Goal: Task Accomplishment & Management: Complete application form

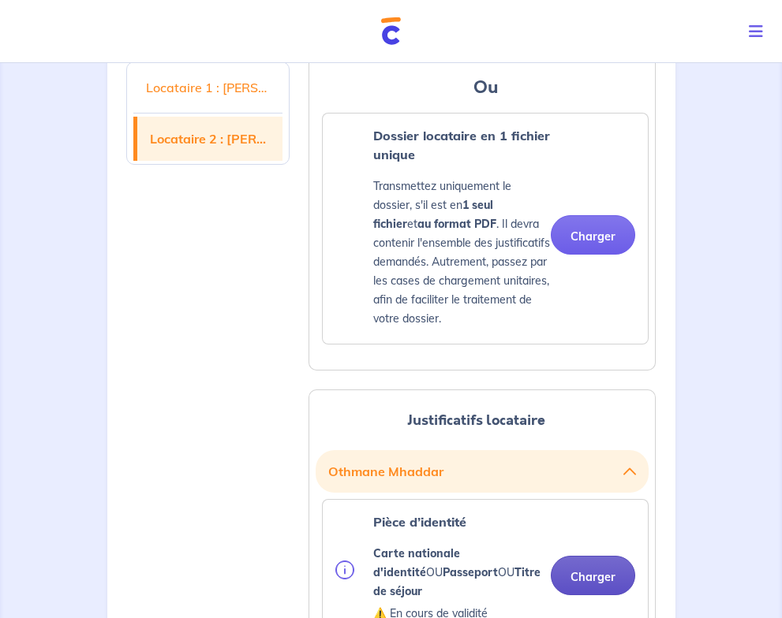
scroll to position [1876, 0]
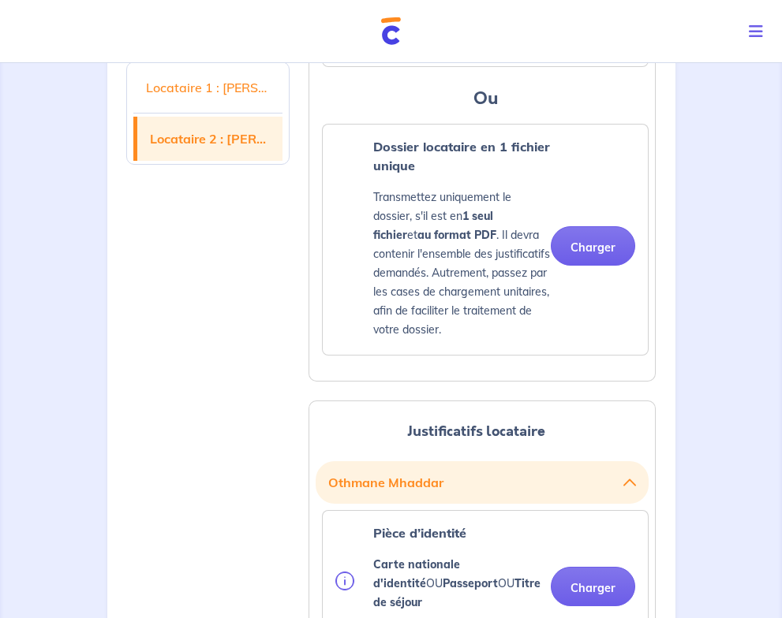
click at [196, 96] on link "Locataire 1 : [PERSON_NAME]" at bounding box center [208, 87] width 150 height 44
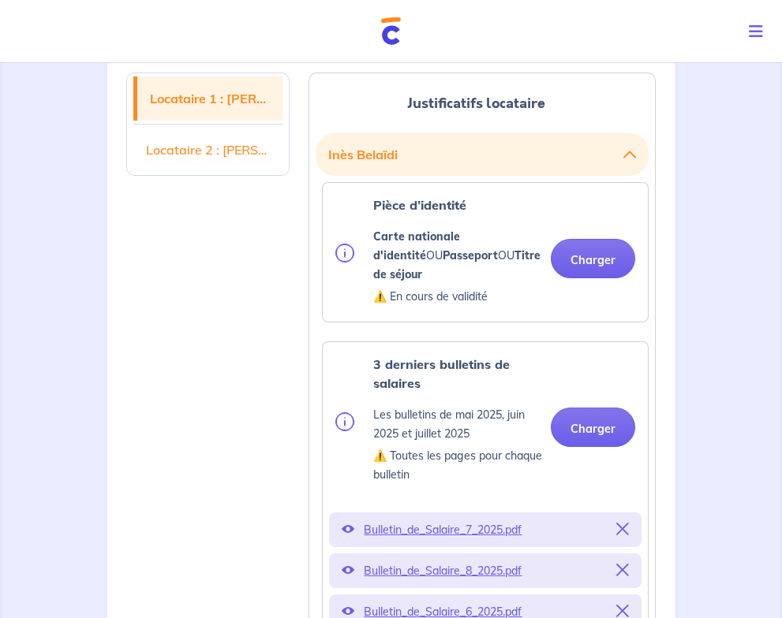
scroll to position [393, 0]
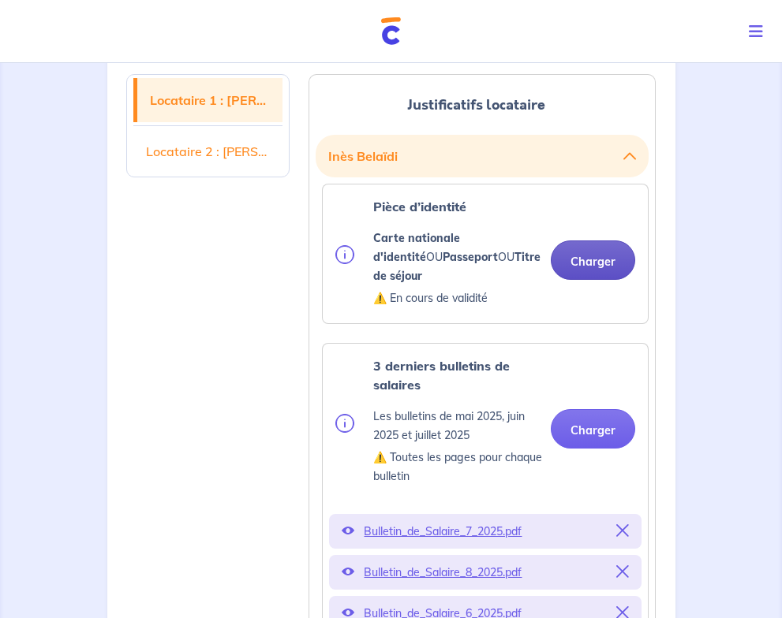
click at [635, 241] on button "Charger" at bounding box center [593, 260] width 84 height 39
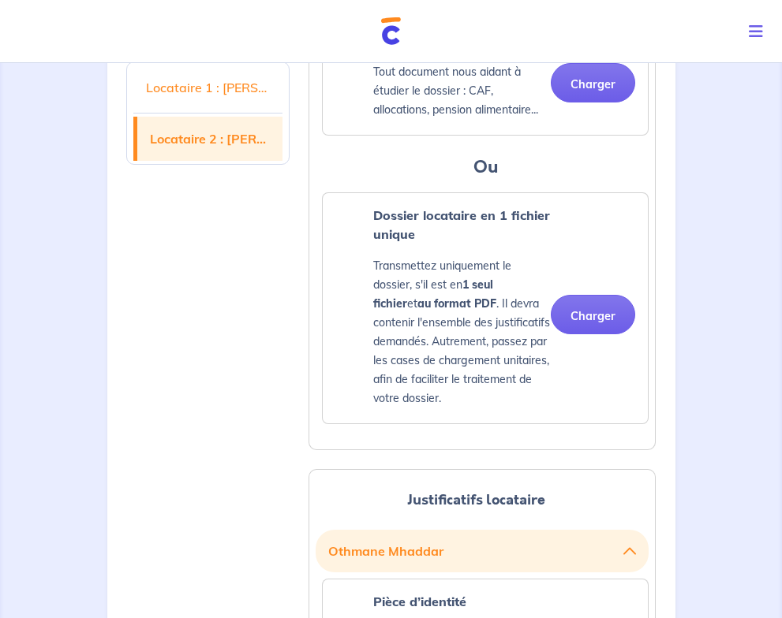
scroll to position [1877, 0]
click at [213, 386] on div "Locataire 1 : [PERSON_NAME] Locataire 2 : [PERSON_NAME]" at bounding box center [208, 622] width 183 height 4102
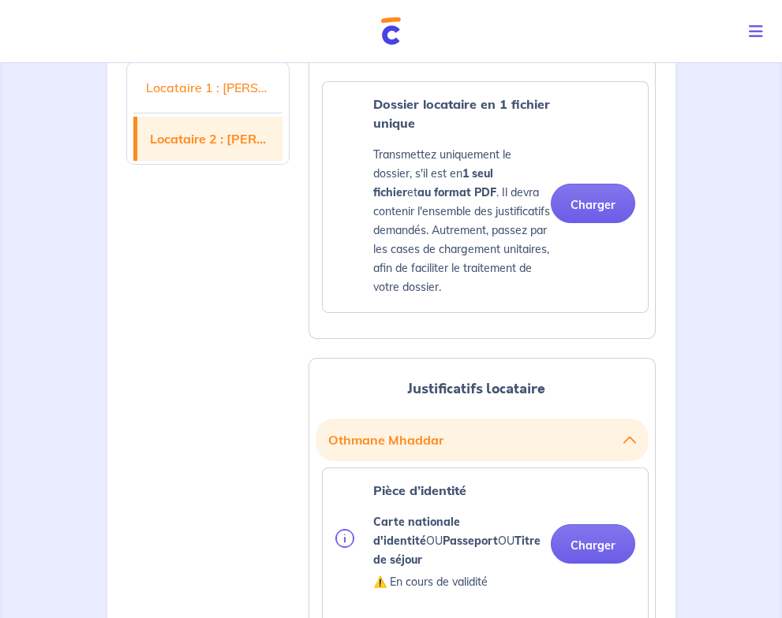
scroll to position [1989, 0]
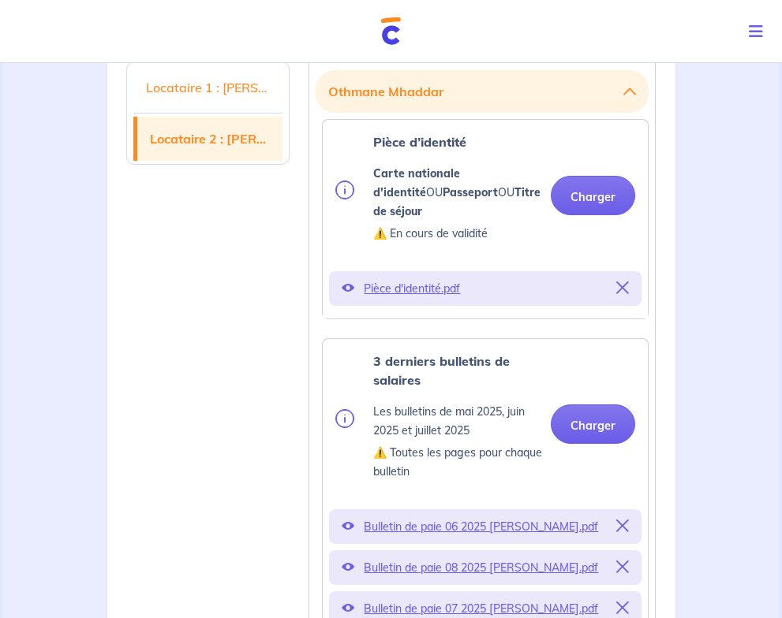
scroll to position [2337, 0]
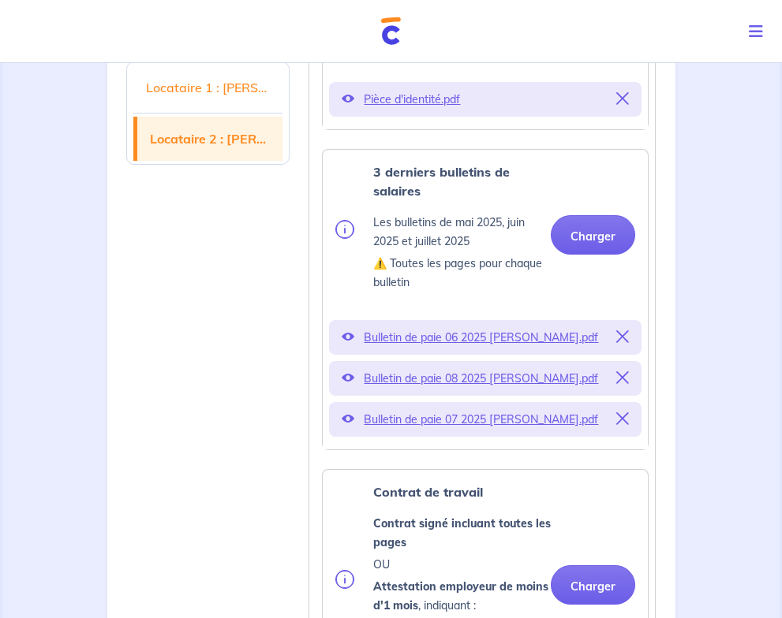
scroll to position [2526, 0]
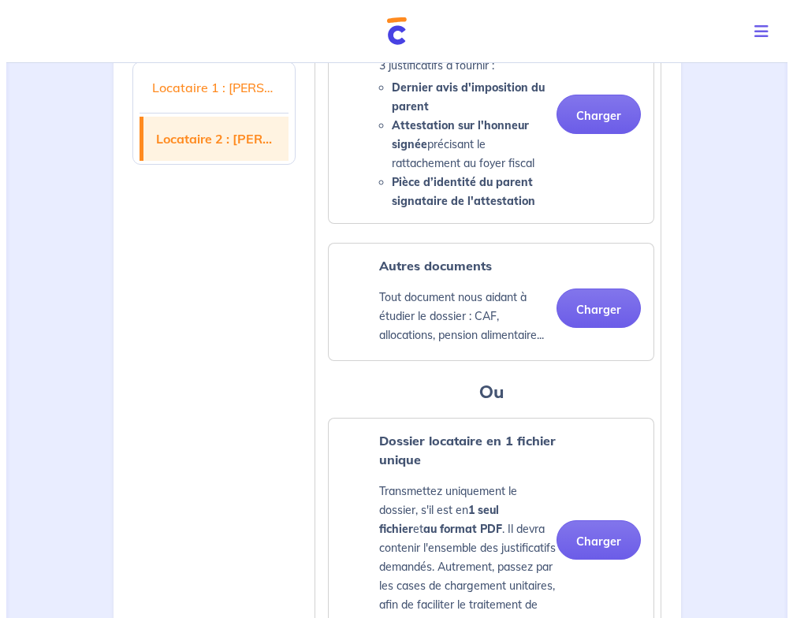
scroll to position [3521, 0]
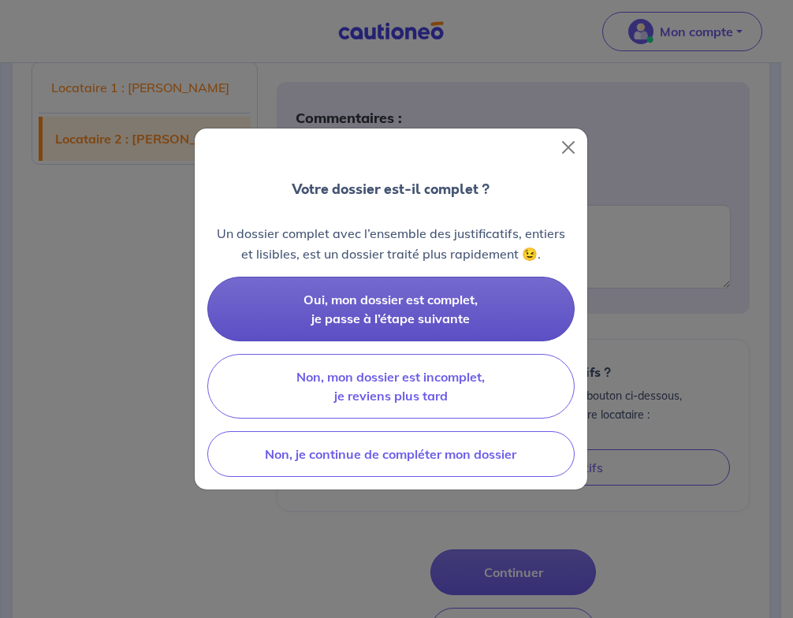
click at [425, 315] on span "Oui, mon dossier est complet, je passe à l’étape suivante" at bounding box center [391, 309] width 174 height 35
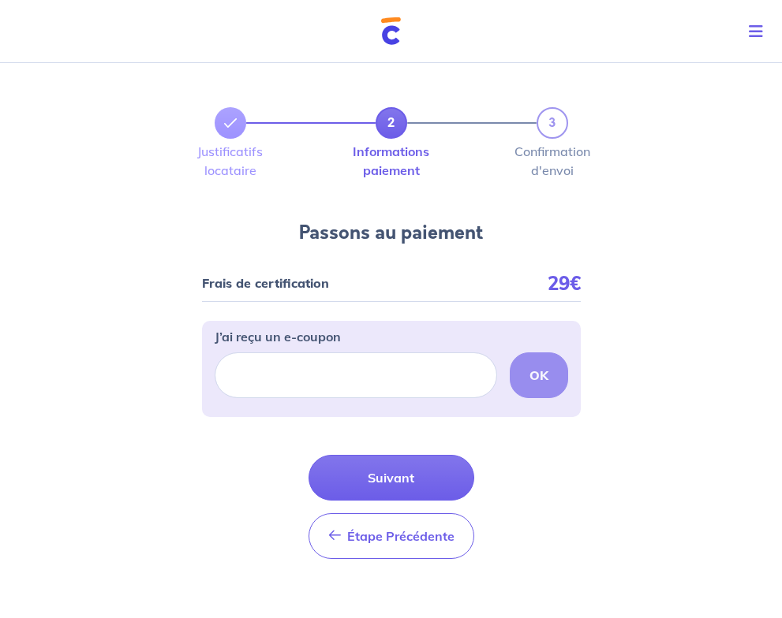
click at [0, 0] on p "Mon compte" at bounding box center [0, 0] width 0 height 0
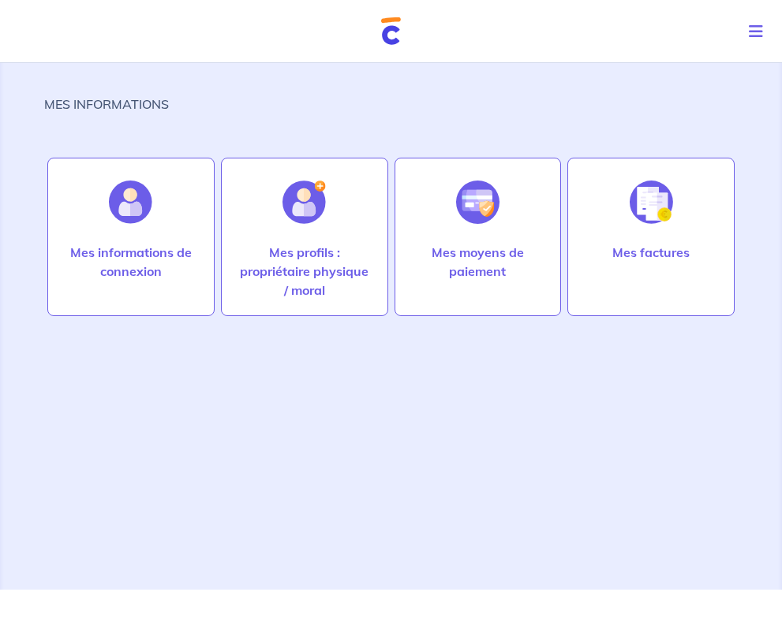
click at [0, 0] on span "2. Assurance Loyers Impayés" at bounding box center [0, 0] width 0 height 0
click at [0, 0] on link "Suivre mes dossiers" at bounding box center [0, 0] width 0 height 0
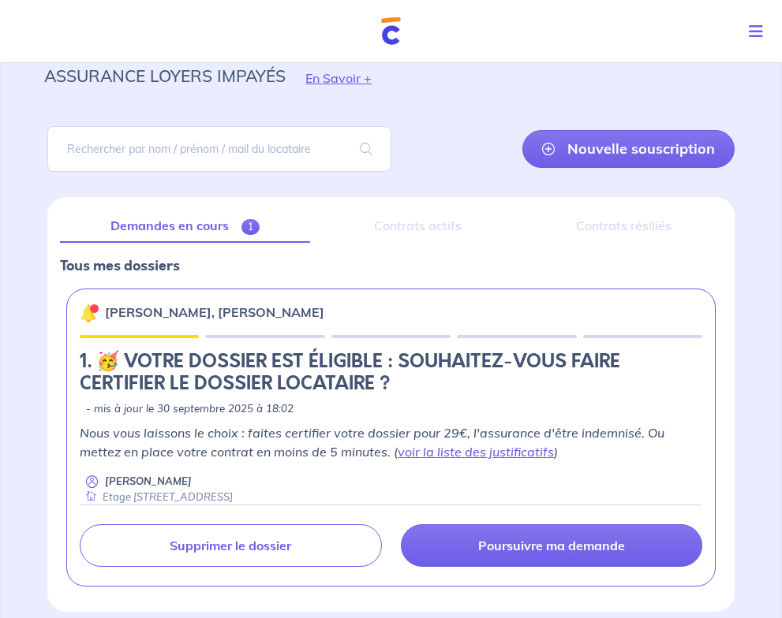
scroll to position [48, 0]
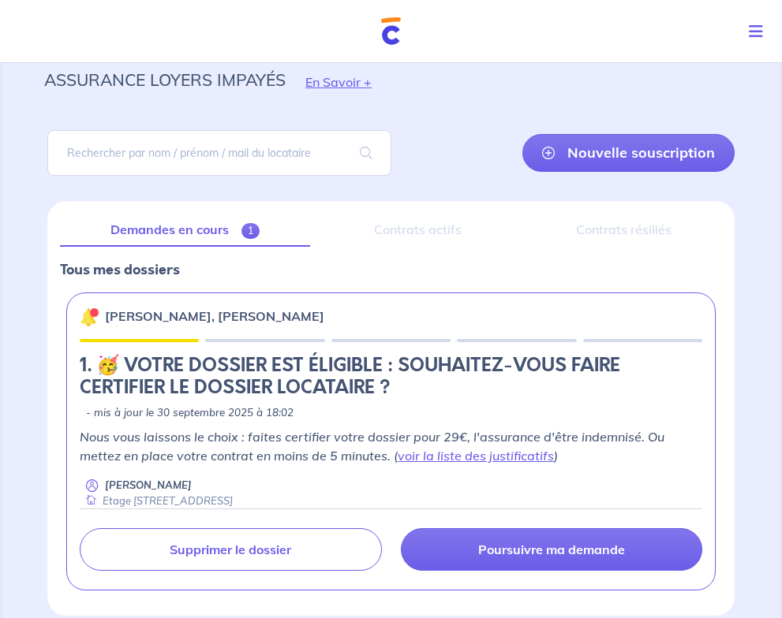
click at [0, 0] on span at bounding box center [0, 0] width 0 height 0
click at [0, 0] on link "Suivre mes dossiers" at bounding box center [0, 0] width 0 height 0
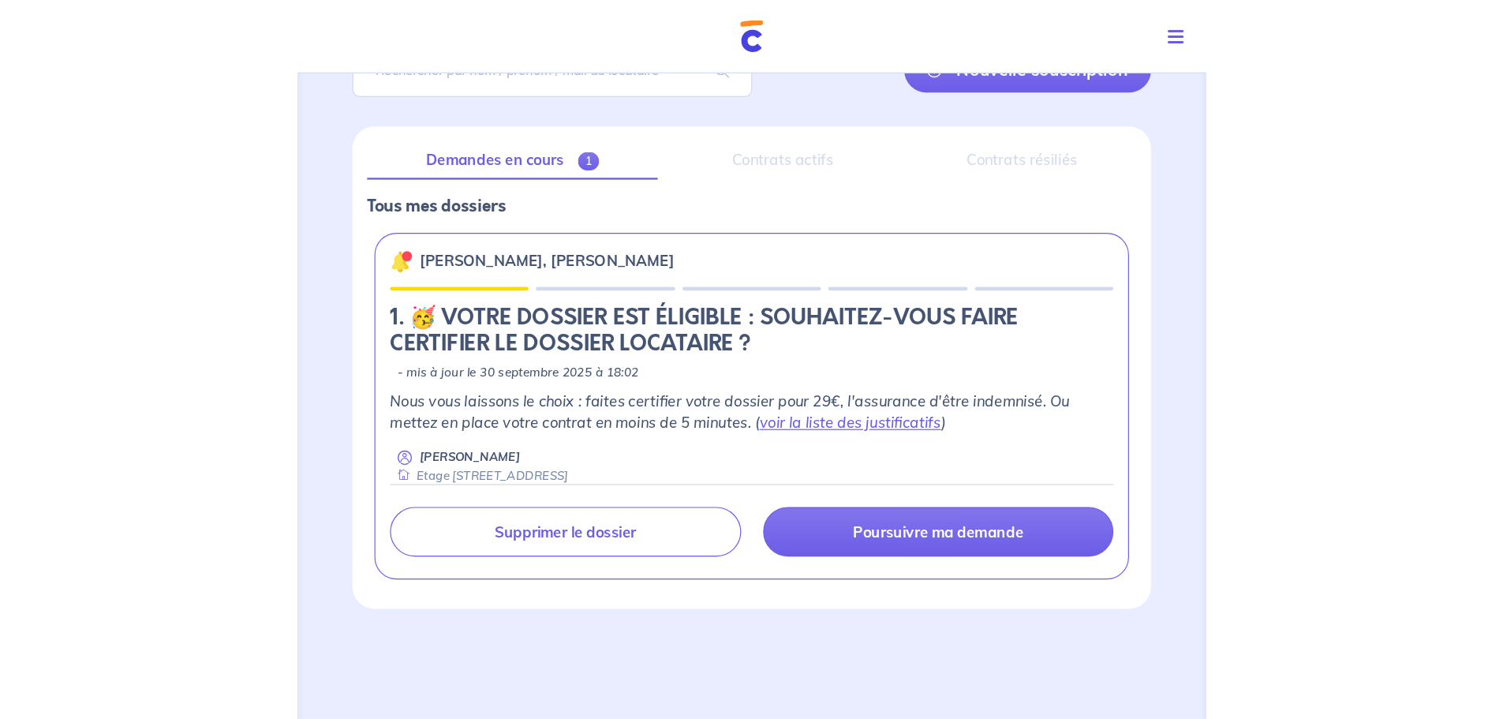
scroll to position [26, 0]
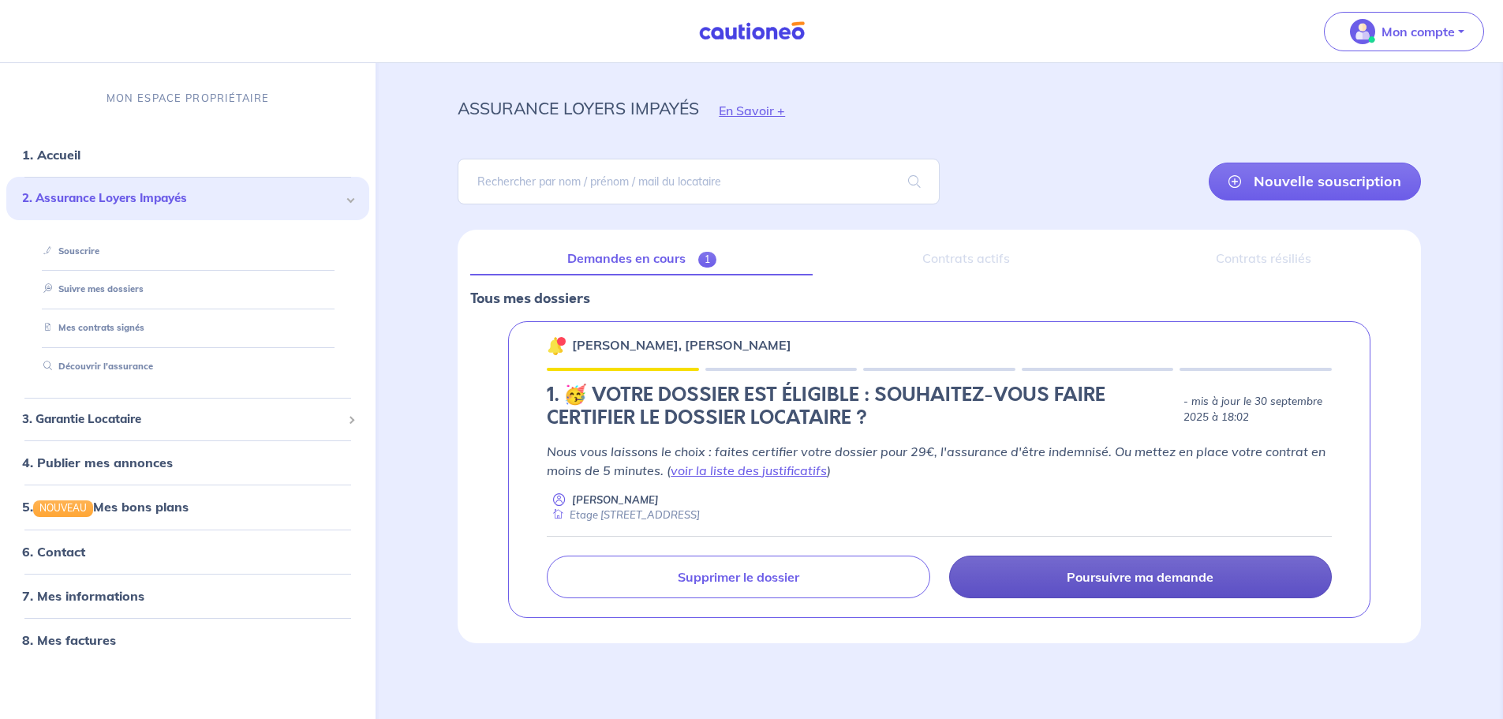
click at [781, 573] on p "Poursuivre ma demande" at bounding box center [1139, 577] width 147 height 16
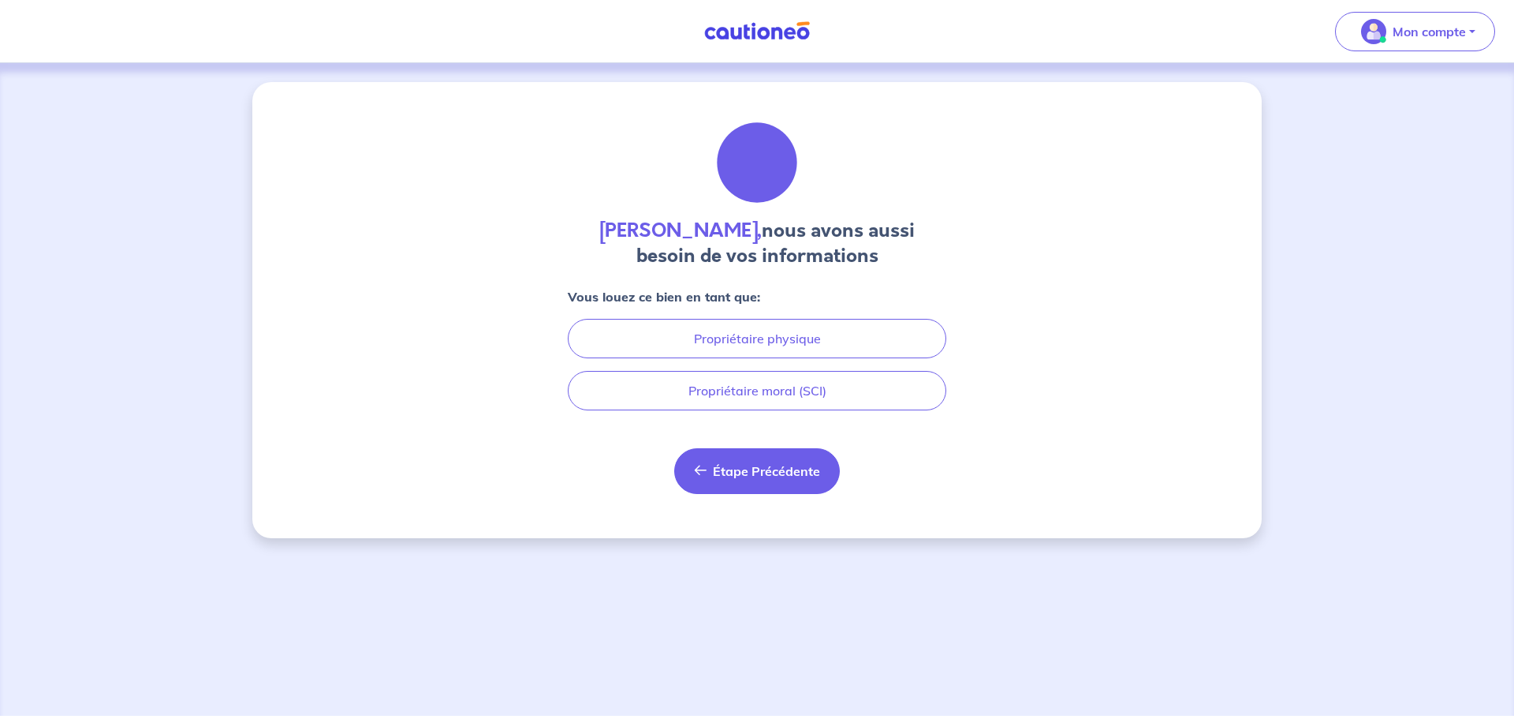
click at [777, 472] on span "Étape Précédente" at bounding box center [766, 471] width 107 height 16
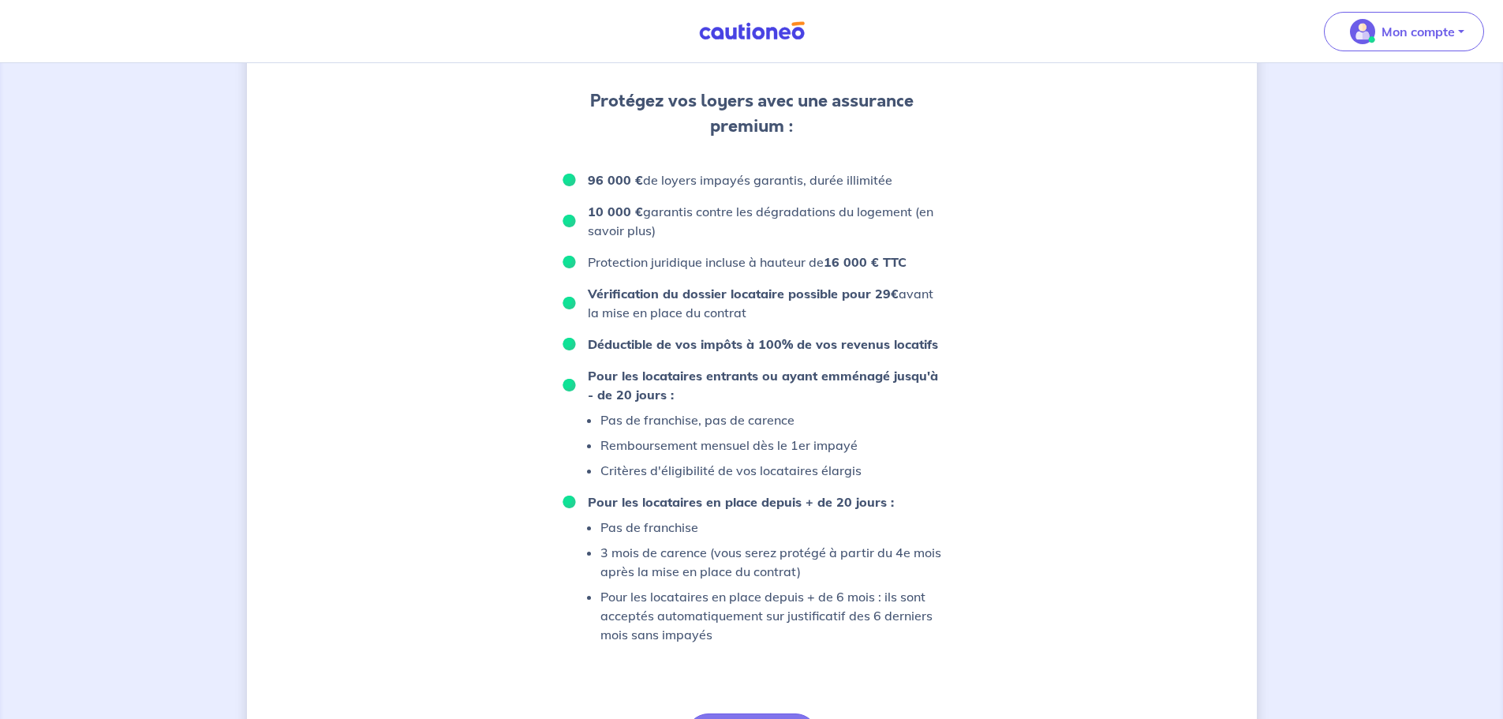
scroll to position [933, 0]
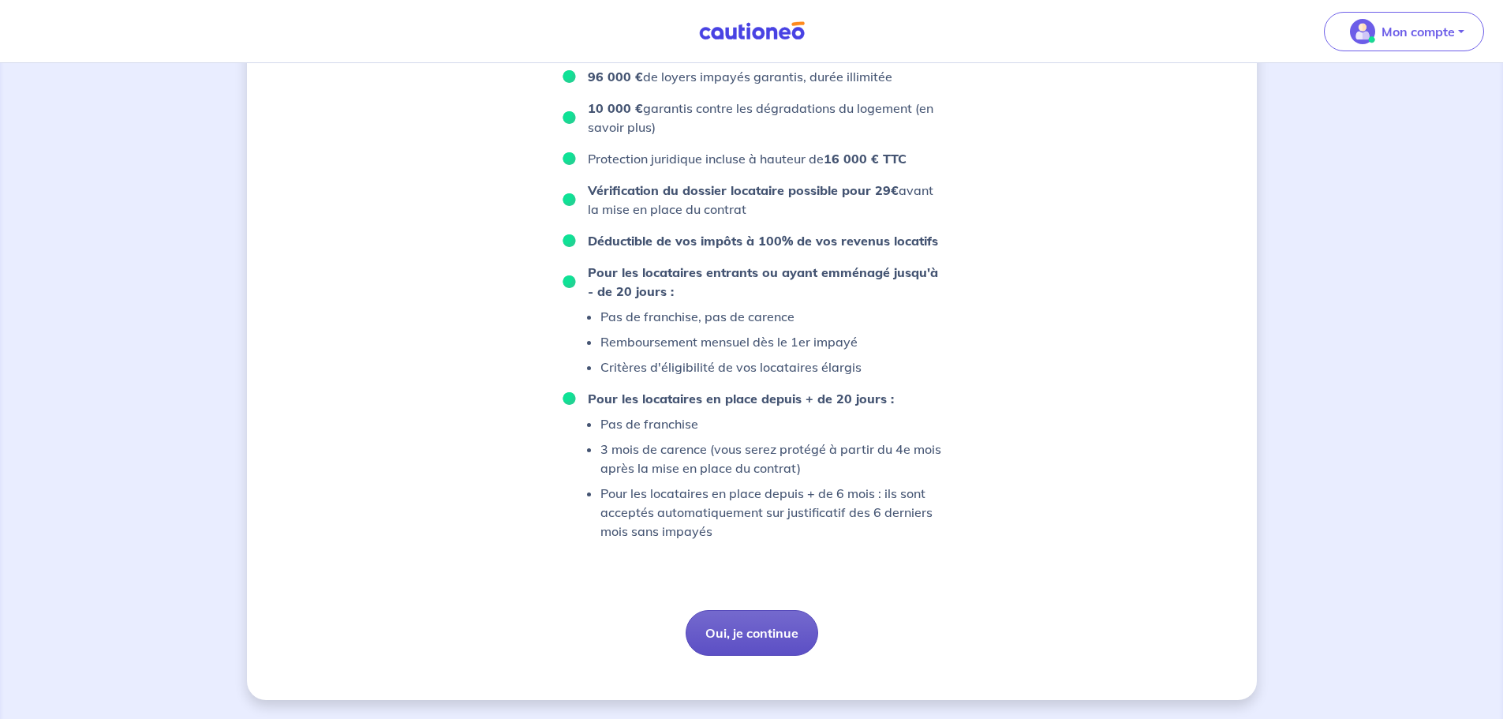
click at [768, 618] on button "Oui, je continue" at bounding box center [751, 633] width 133 height 46
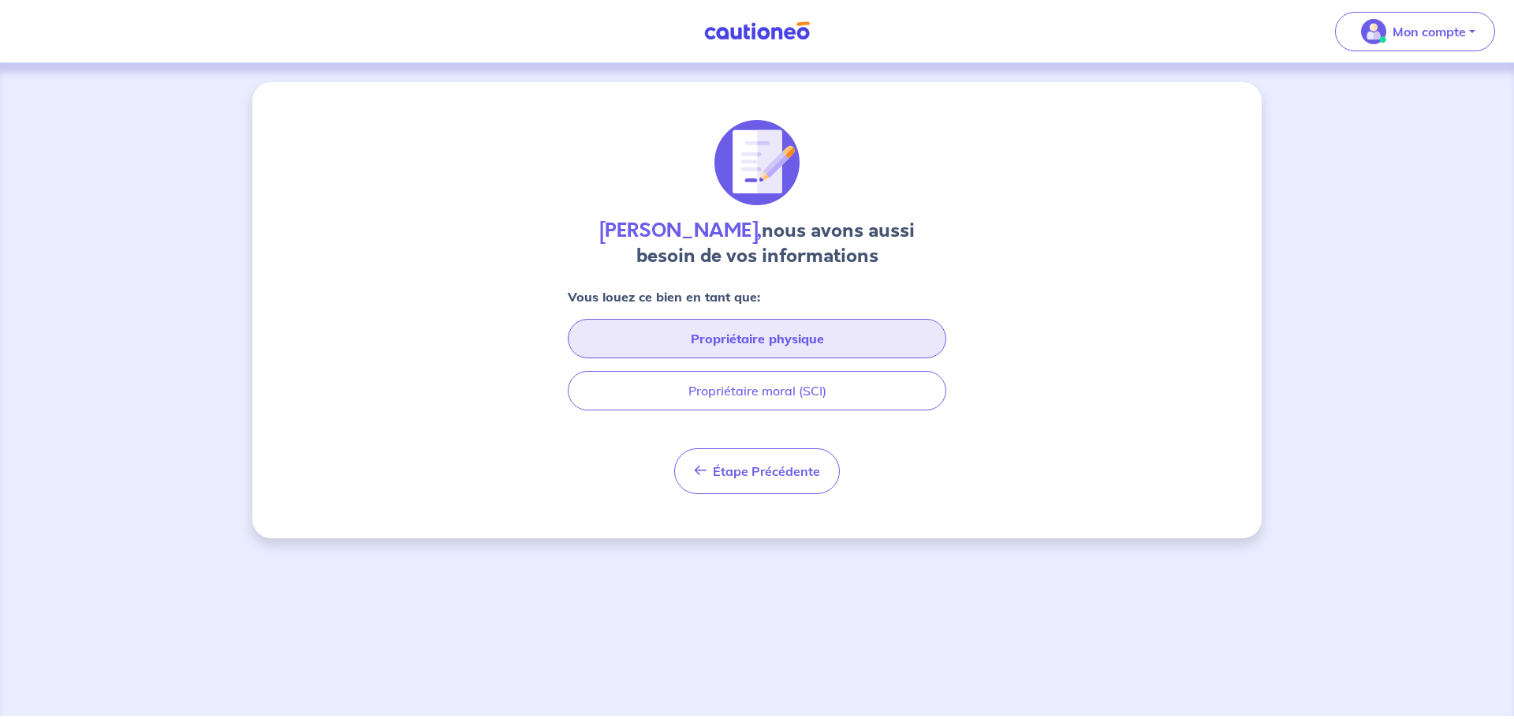
click at [781, 334] on button "Propriétaire physique" at bounding box center [757, 338] width 379 height 39
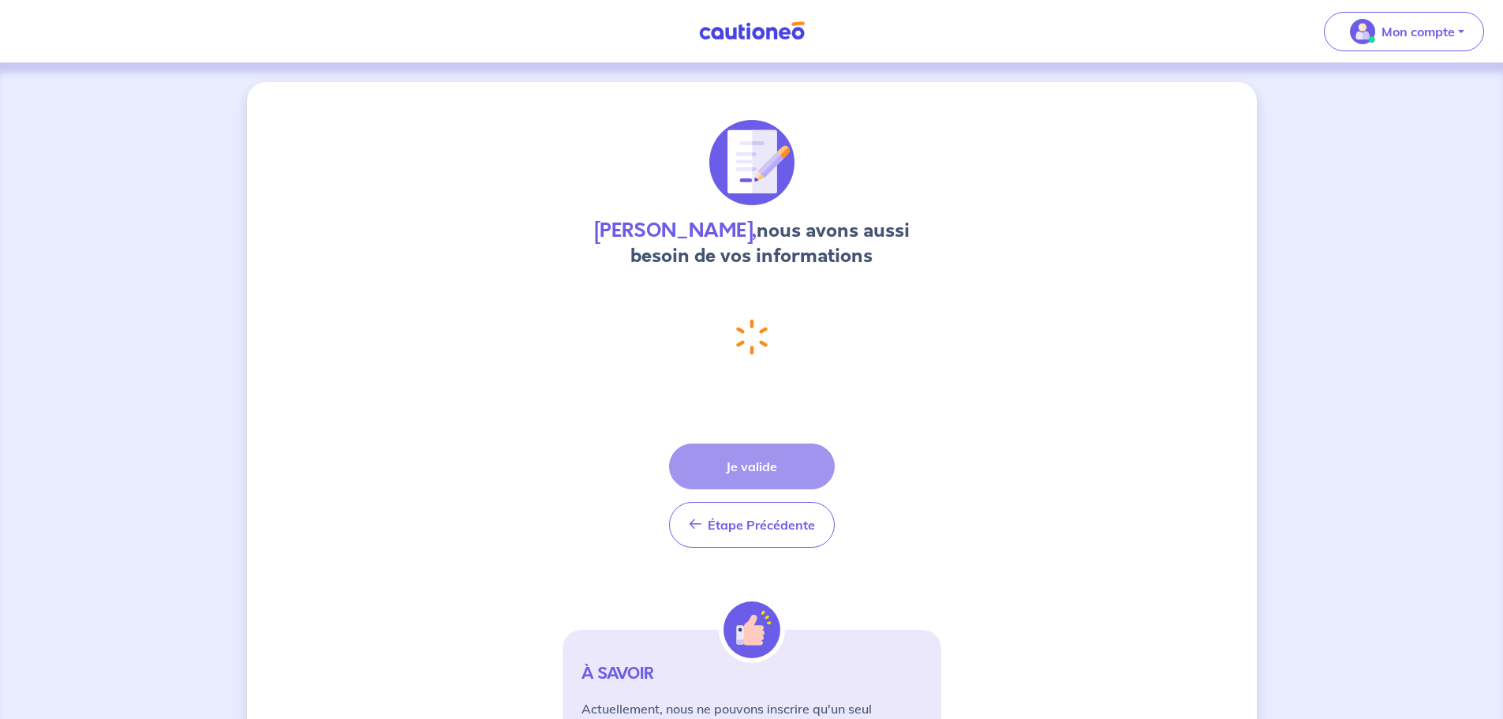
select select "FR"
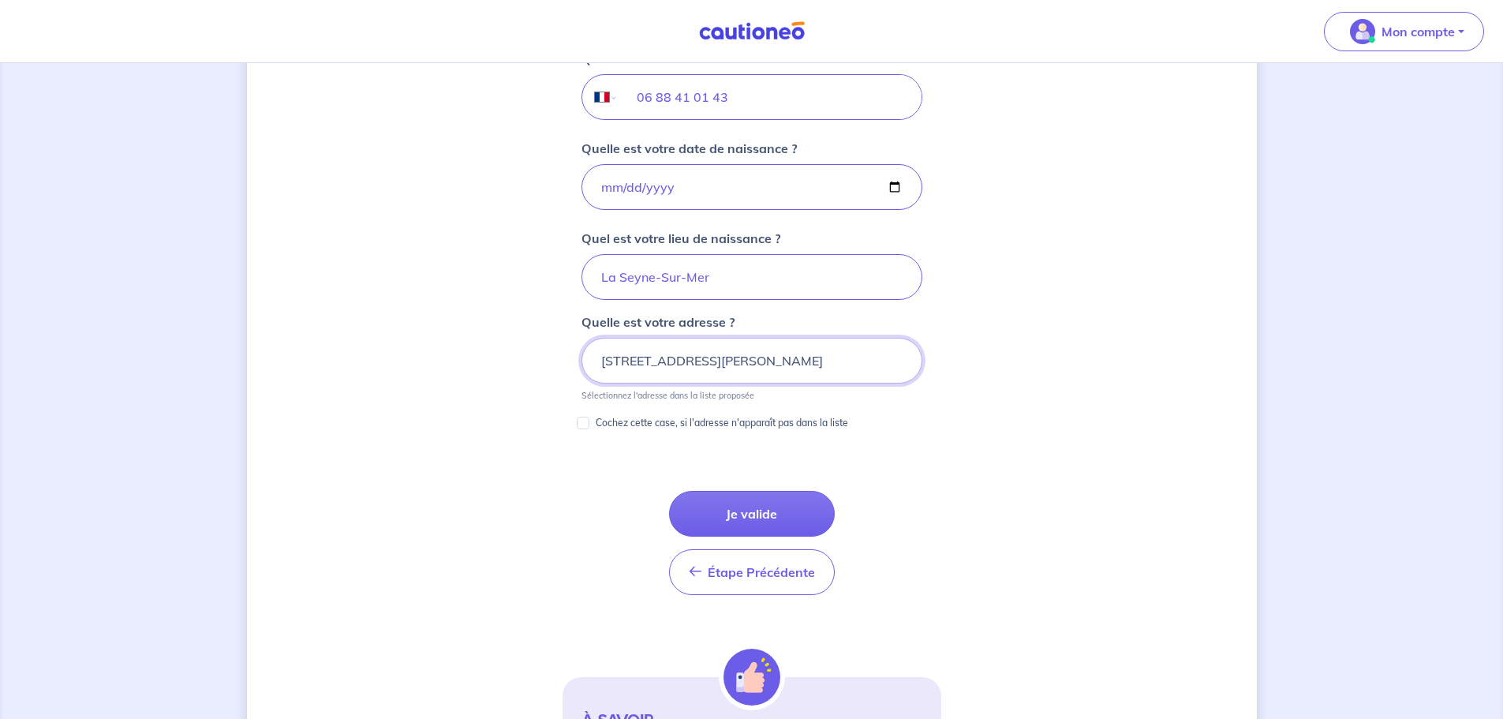
scroll to position [656, 0]
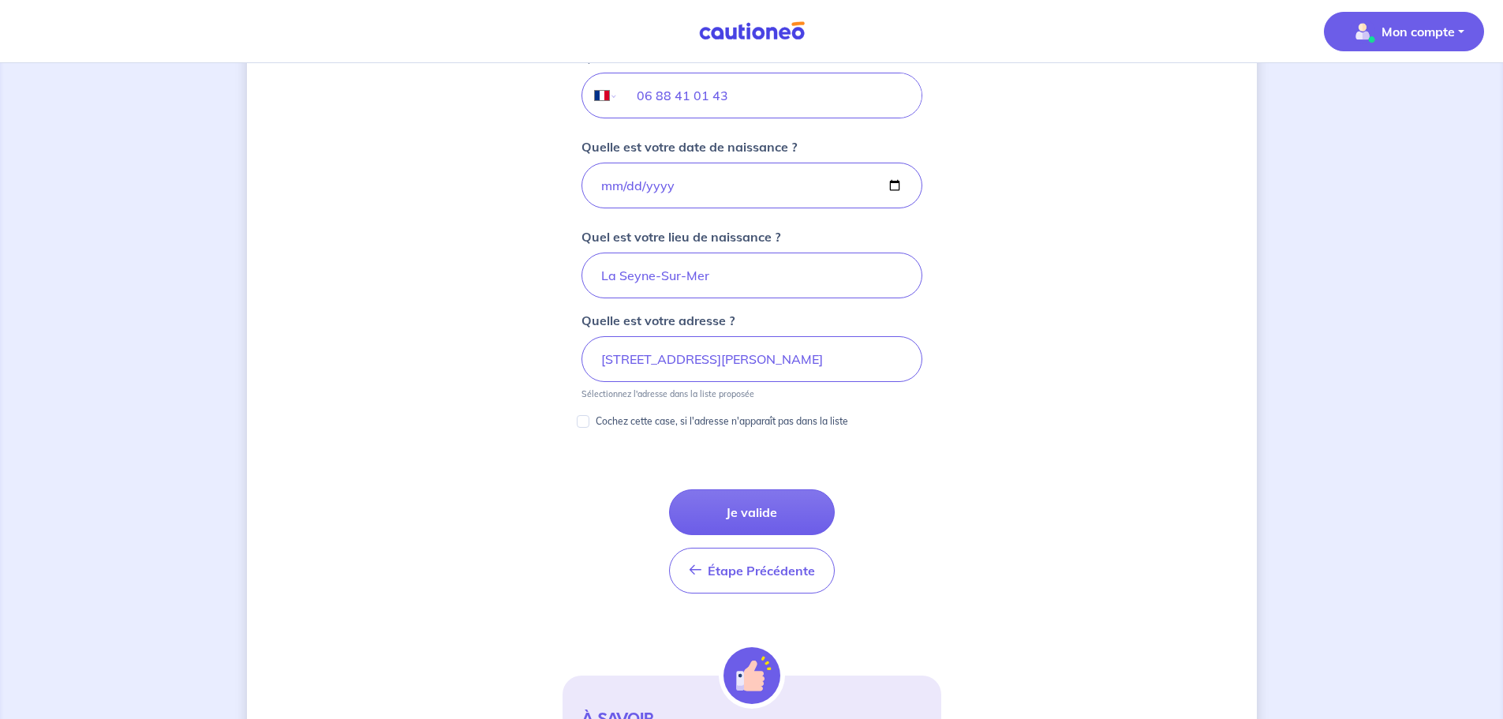
click at [781, 38] on p "Mon compte" at bounding box center [1417, 31] width 73 height 19
click at [781, 103] on link "Mes informations" at bounding box center [1387, 97] width 127 height 25
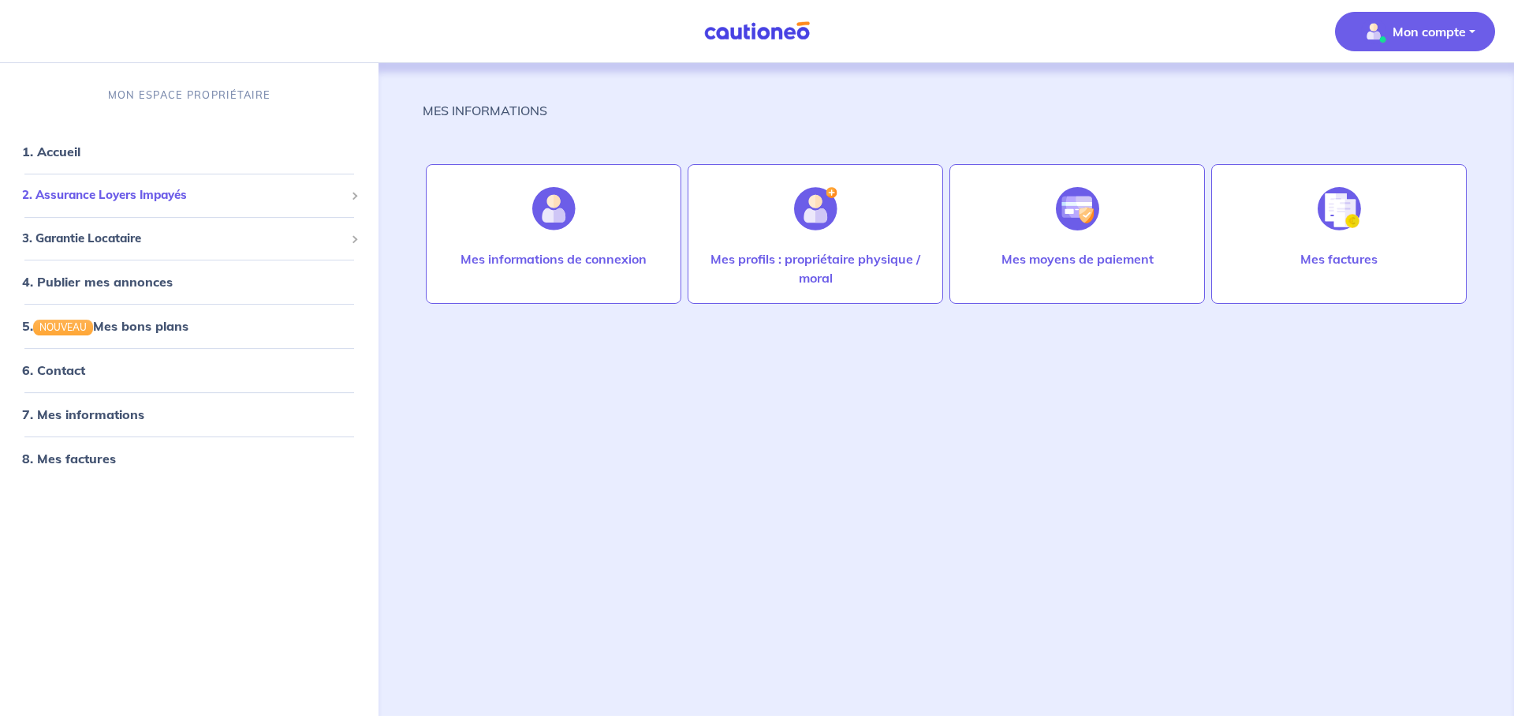
click at [269, 205] on div "2. Assurance Loyers Impayés" at bounding box center [189, 195] width 366 height 31
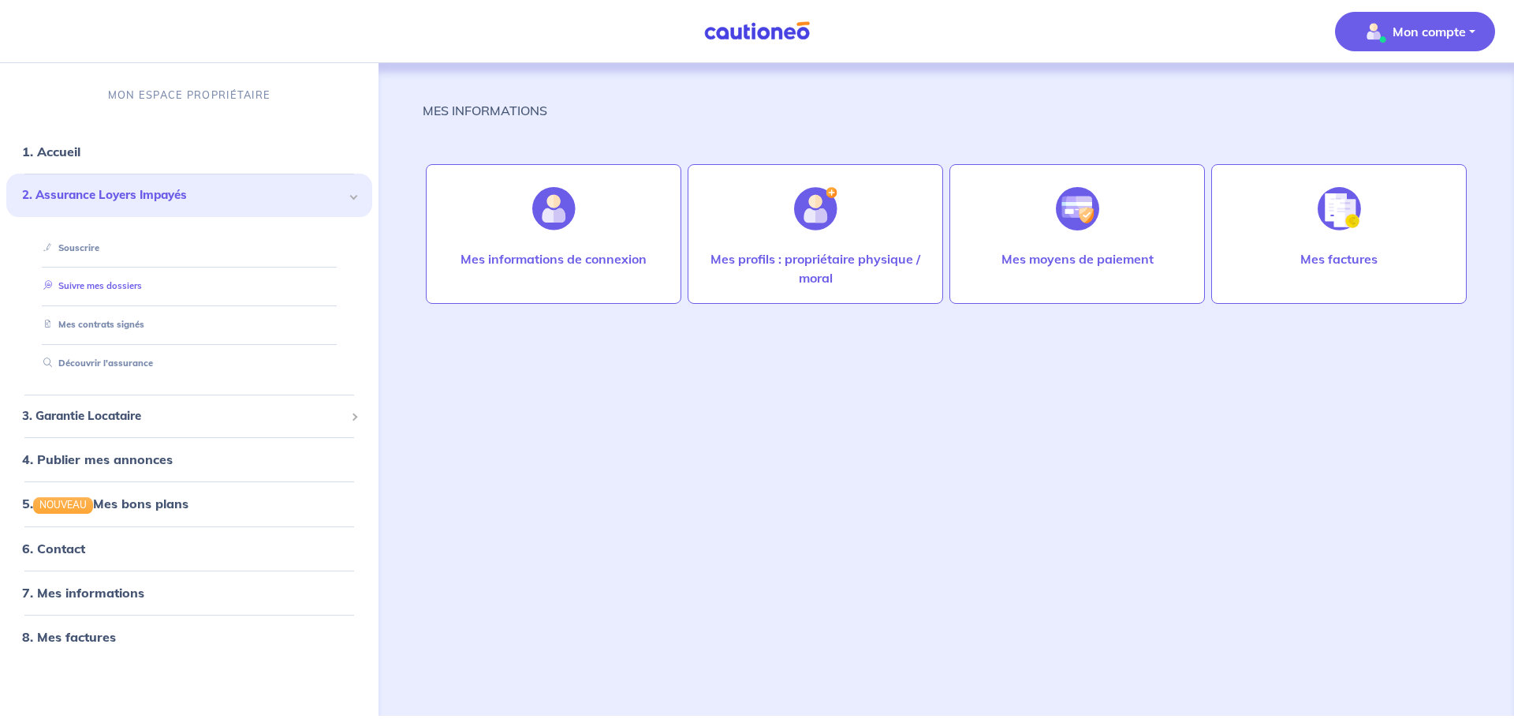
click at [142, 292] on link "Suivre mes dossiers" at bounding box center [89, 286] width 105 height 11
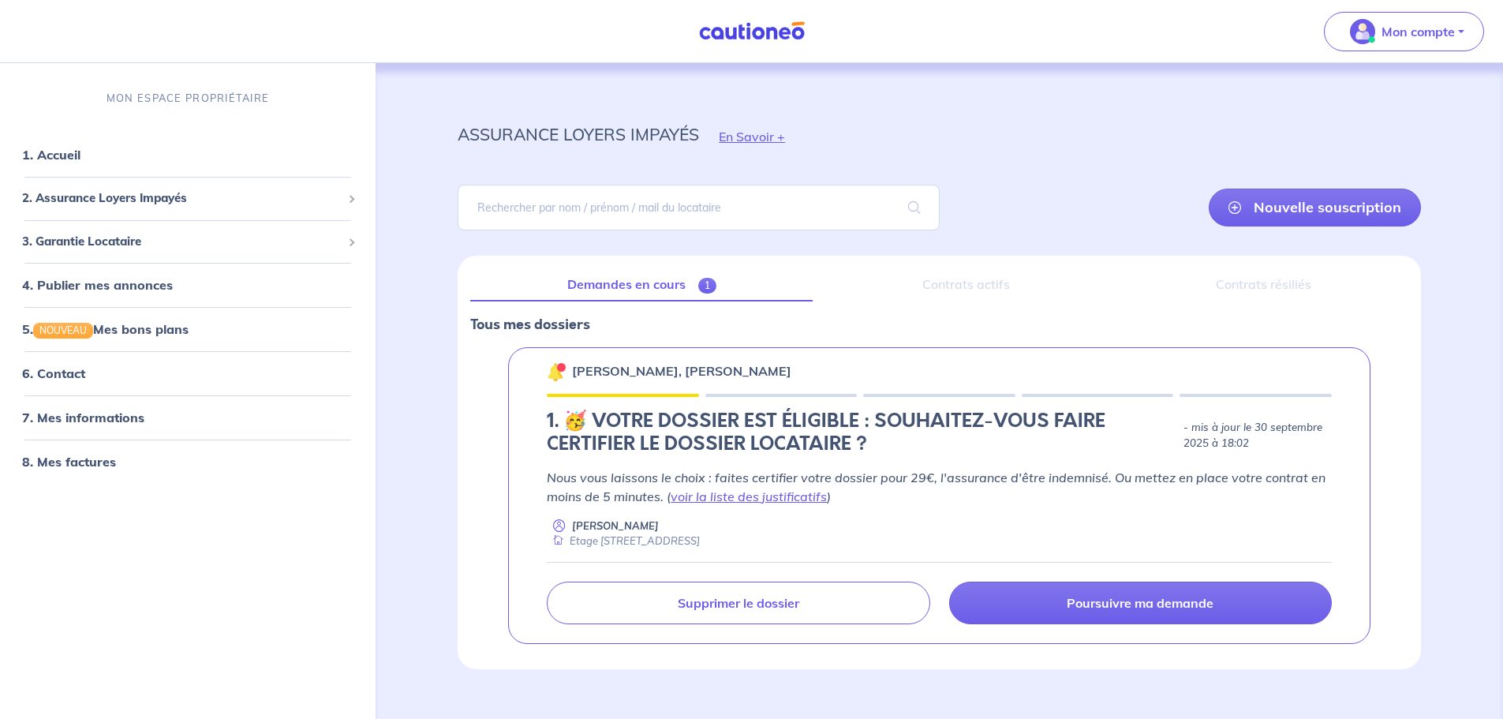
scroll to position [26, 0]
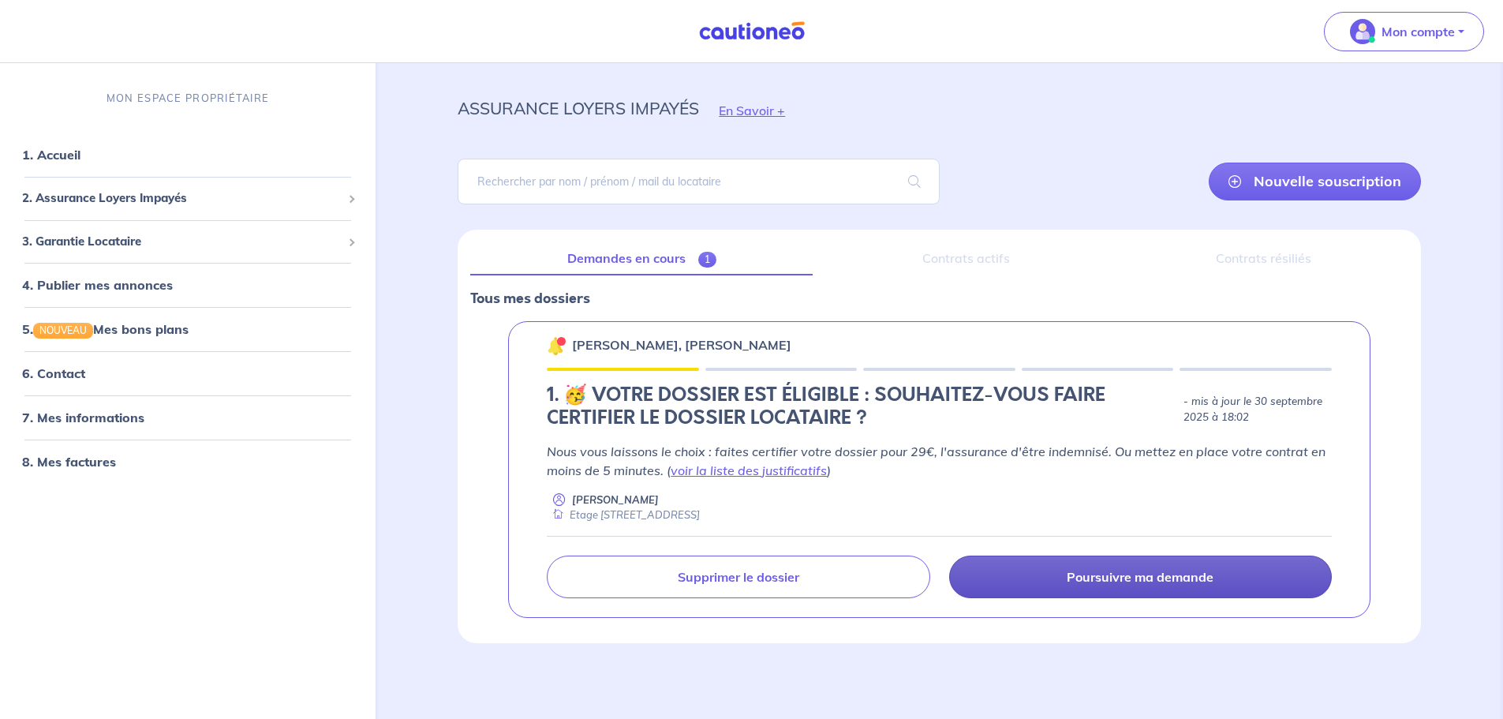
click at [781, 569] on p "Poursuivre ma demande" at bounding box center [1139, 577] width 147 height 16
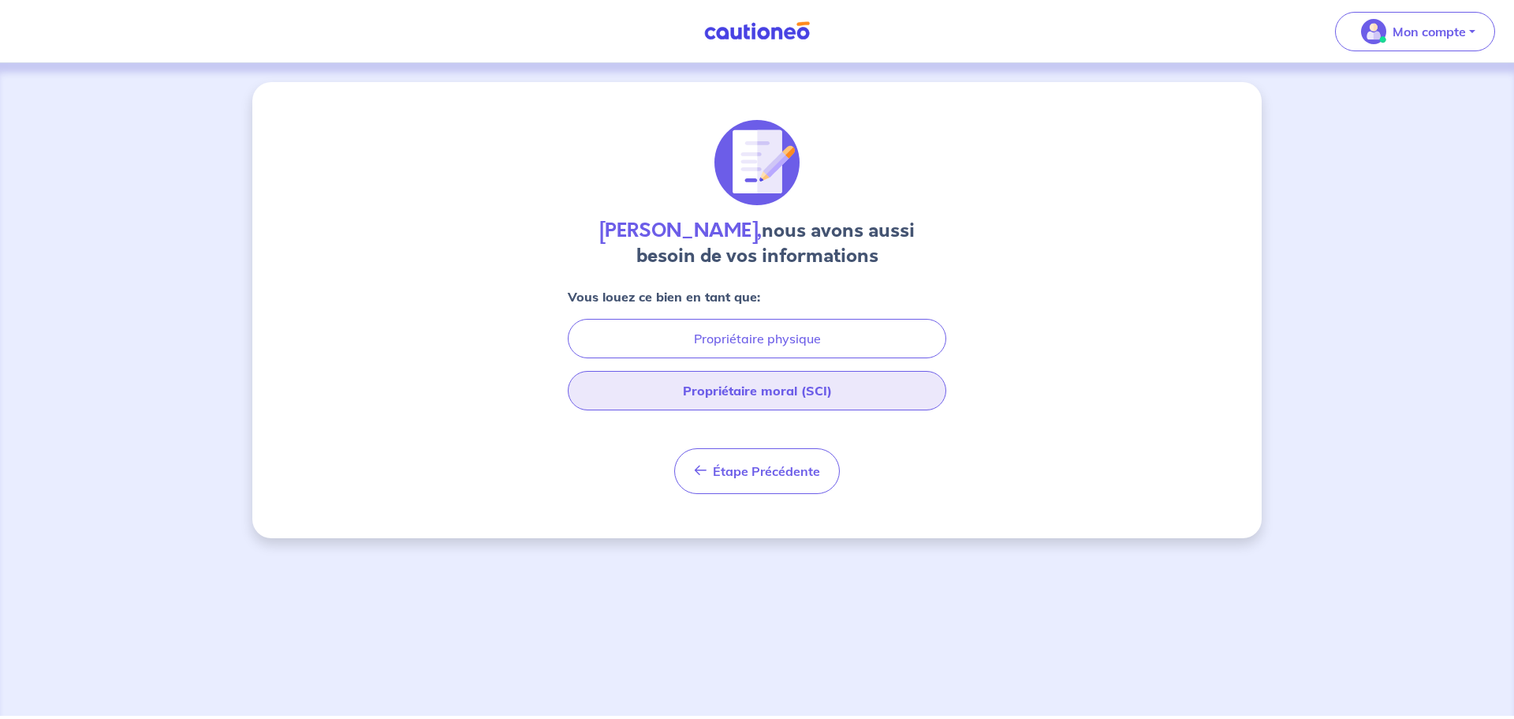
click at [781, 393] on button "Propriétaire moral (SCI)" at bounding box center [757, 390] width 379 height 39
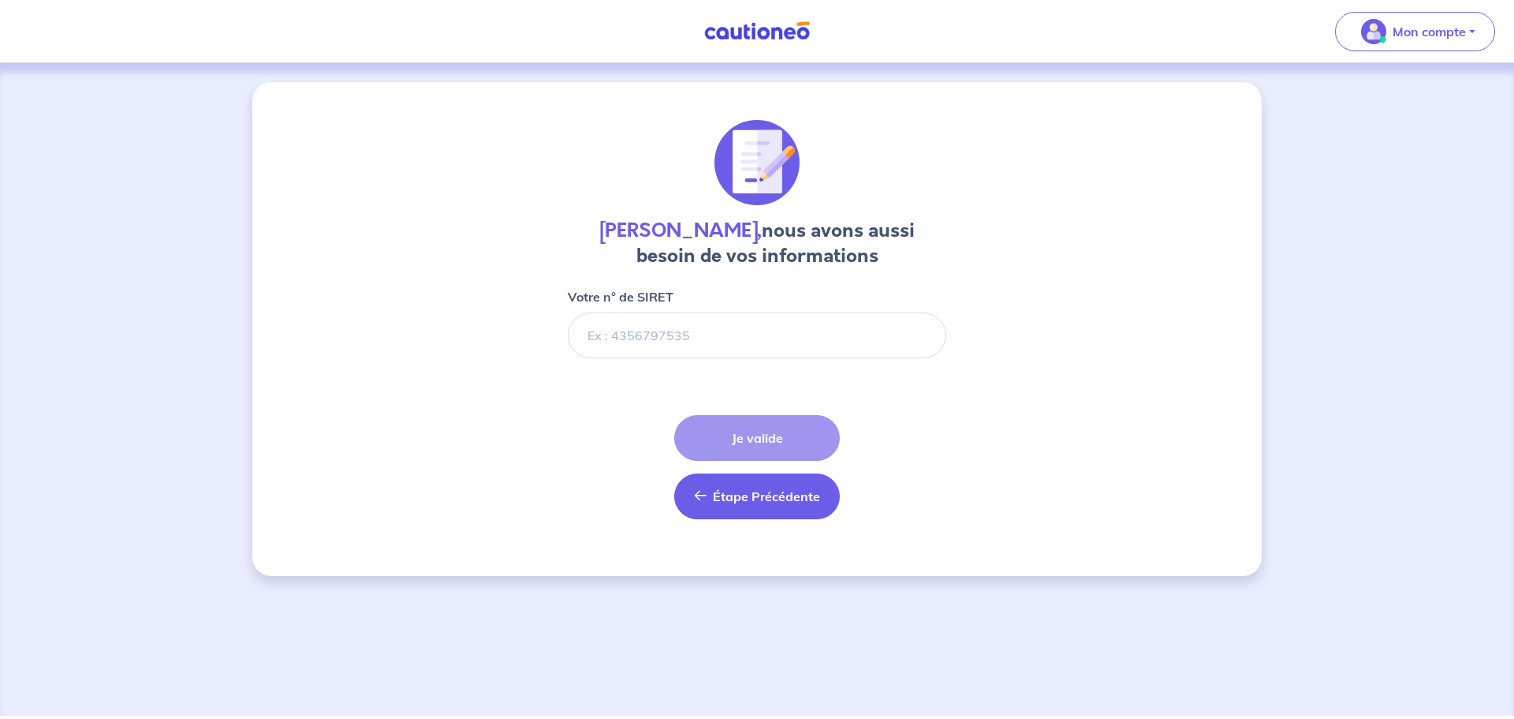
click at [698, 504] on button "Étape Précédente Précédent" at bounding box center [757, 496] width 166 height 46
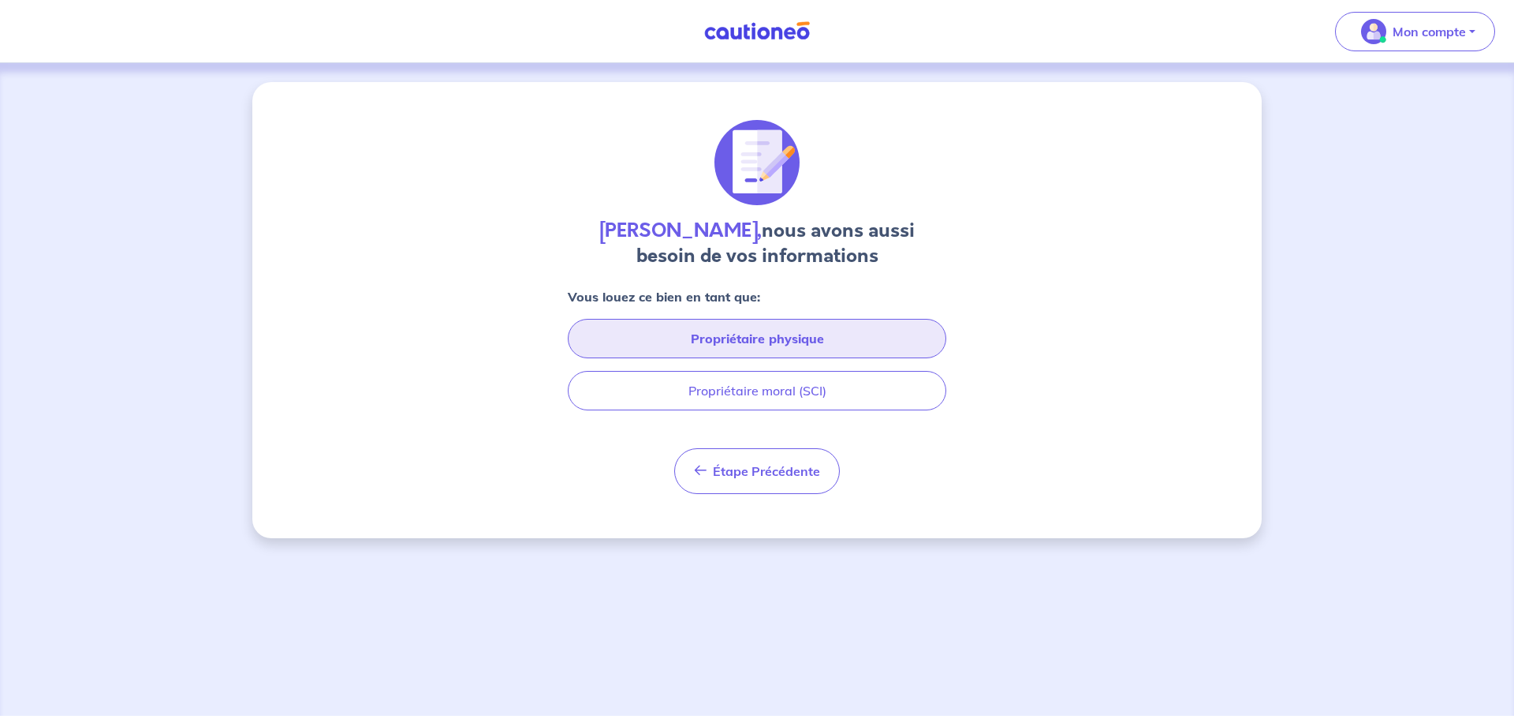
click at [737, 349] on button "Propriétaire physique" at bounding box center [757, 338] width 379 height 39
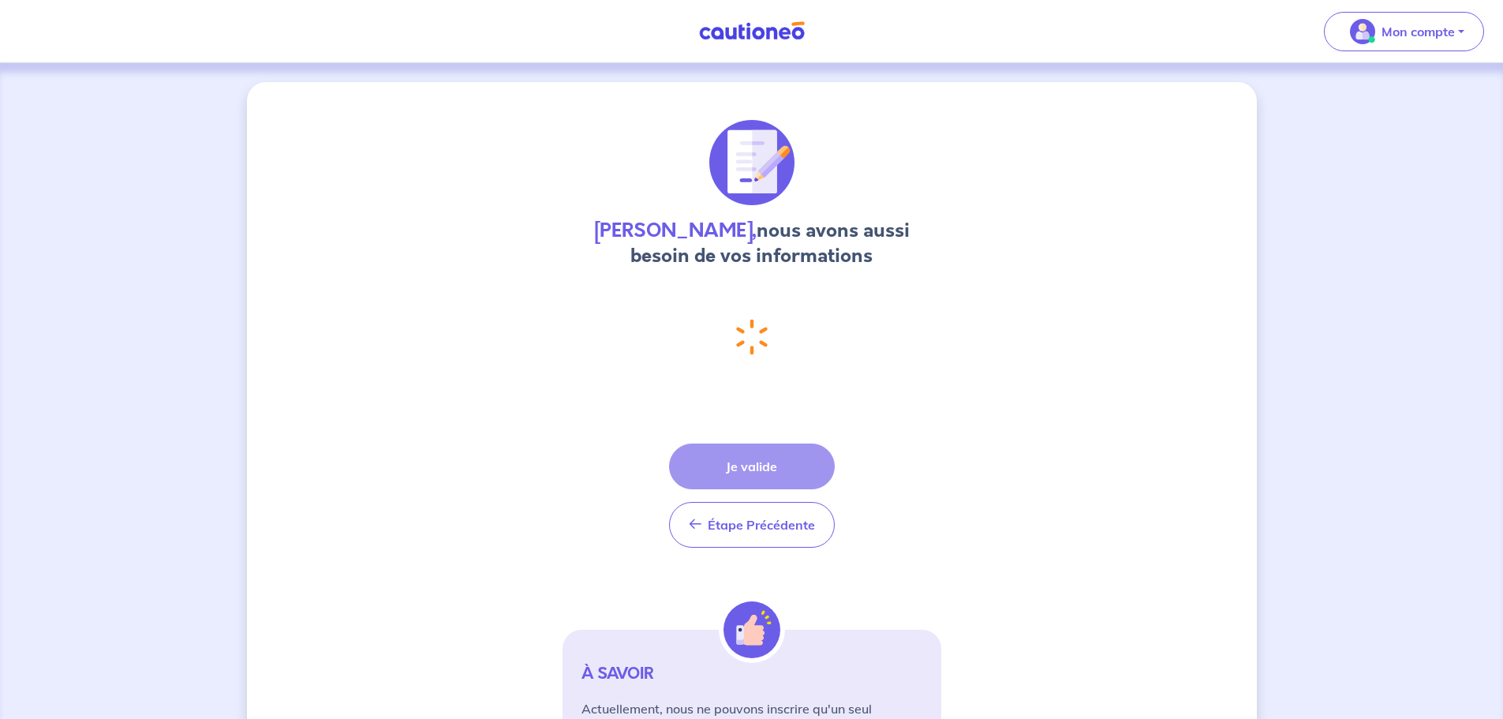
select select "FR"
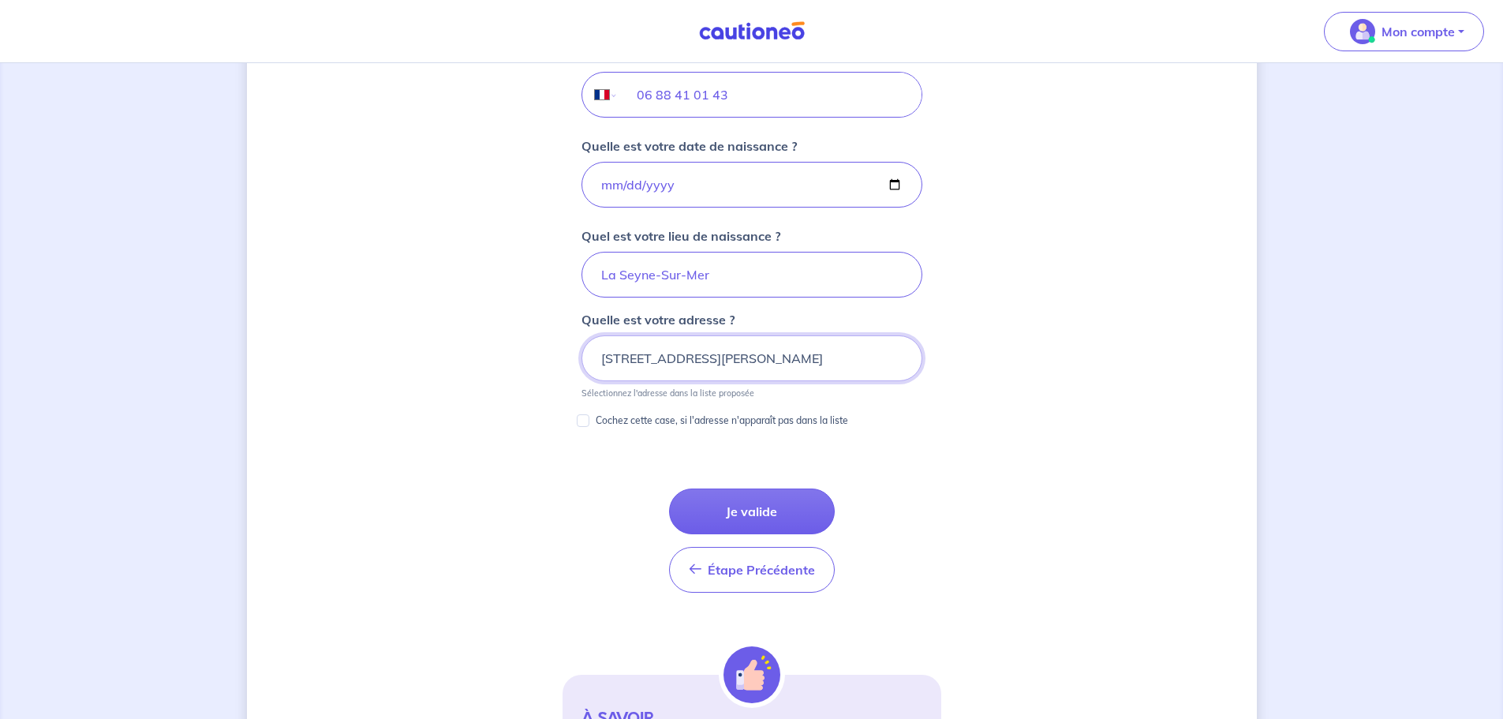
scroll to position [658, 0]
click at [771, 498] on button "Je valide" at bounding box center [752, 510] width 166 height 46
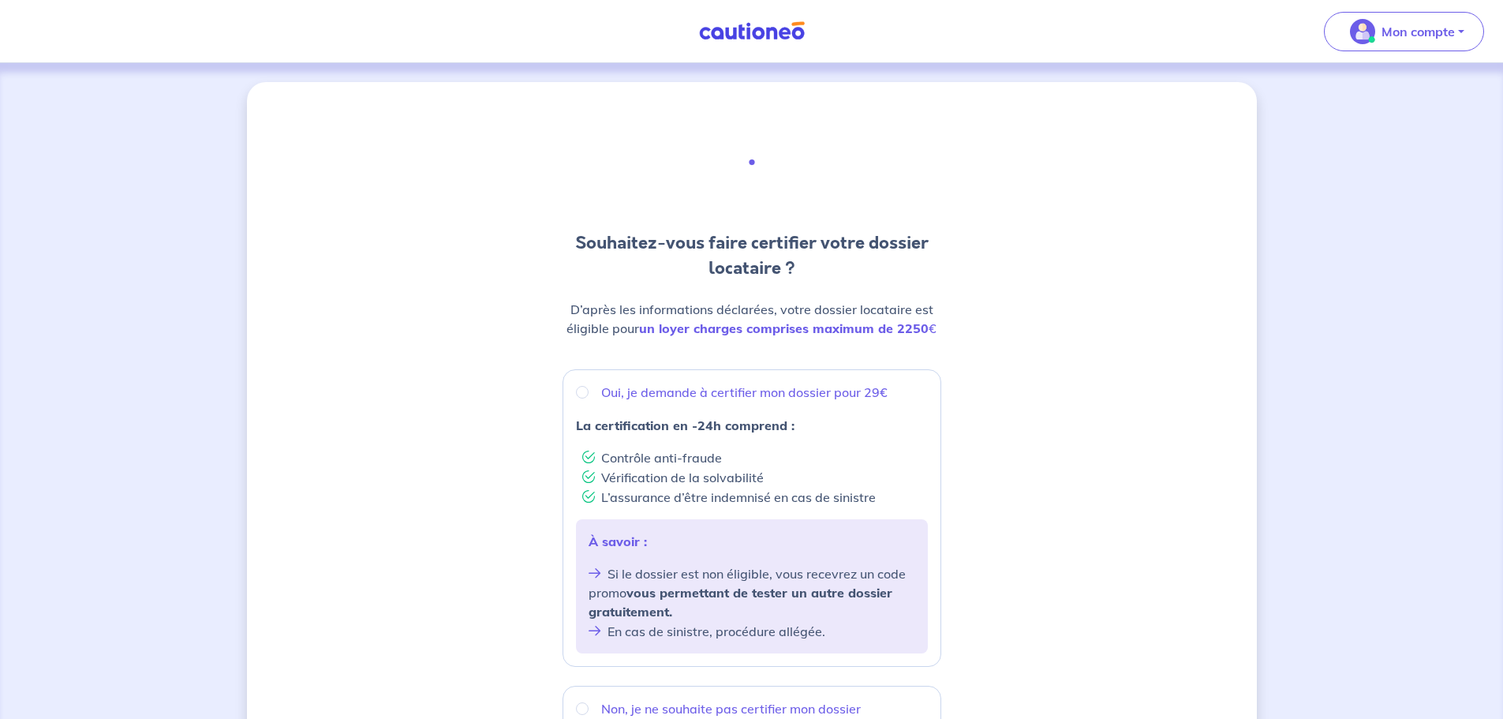
scroll to position [58, 0]
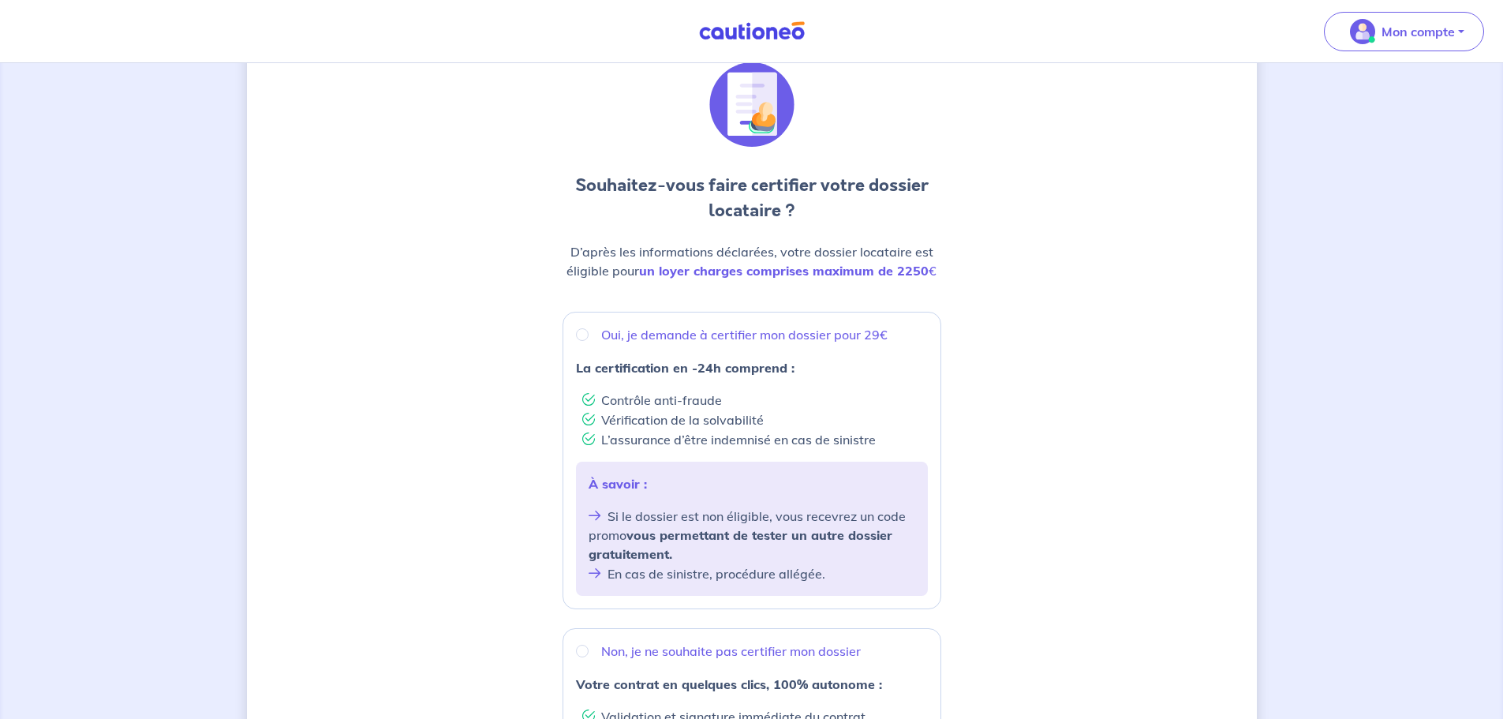
click at [574, 328] on div "Oui, je demande à certifier mon dossier pour 29€ La certification en -24h compr…" at bounding box center [751, 460] width 379 height 297
radio input "true"
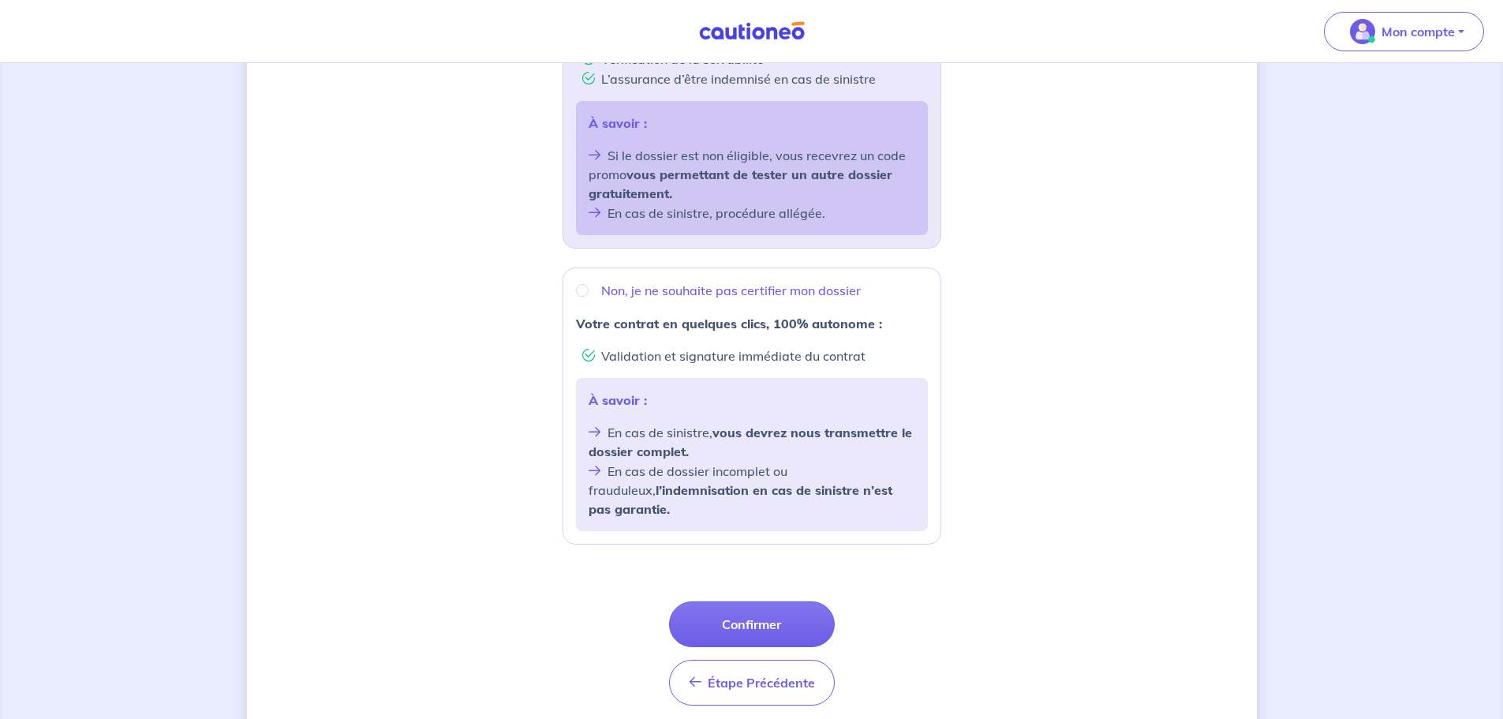
scroll to position [419, 0]
click at [741, 600] on button "Confirmer" at bounding box center [752, 623] width 166 height 46
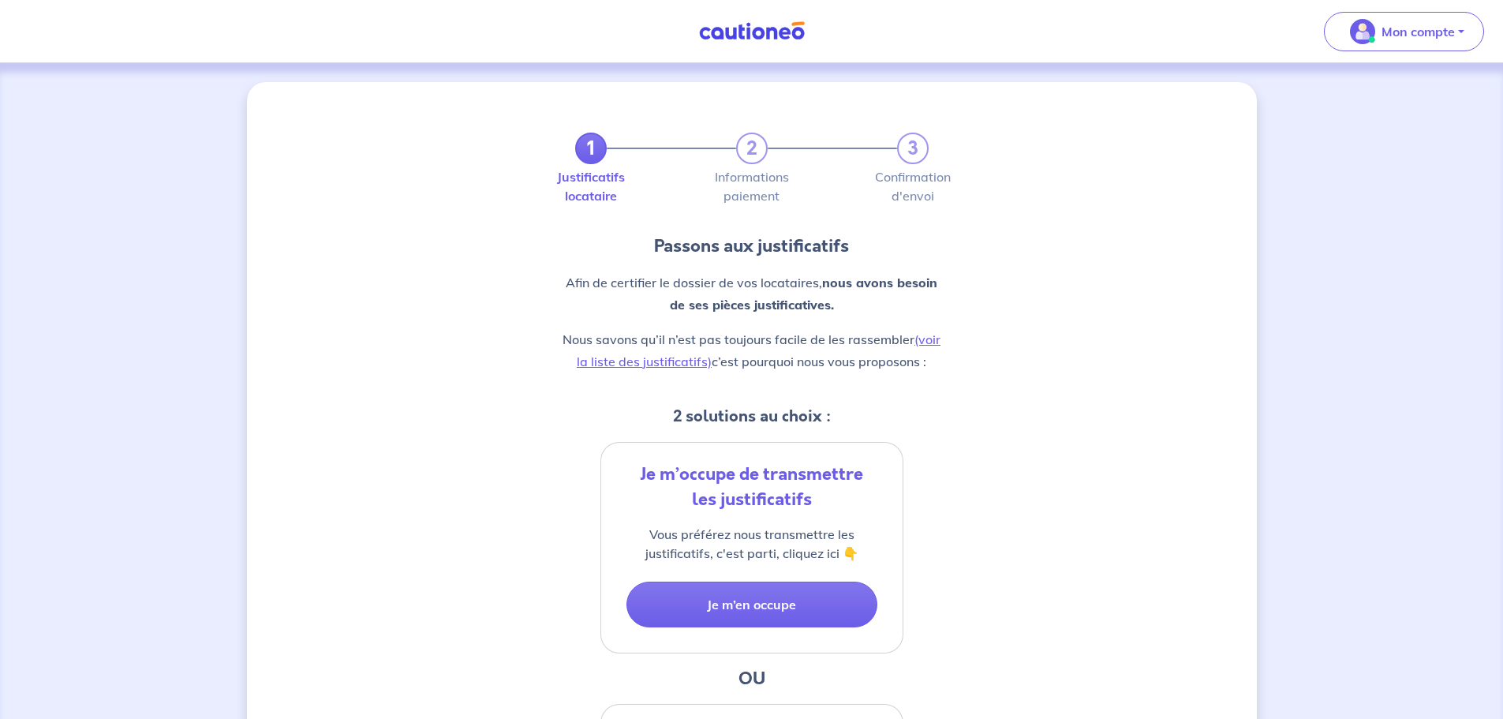
click at [741, 599] on button "Je m’en occupe" at bounding box center [751, 604] width 251 height 46
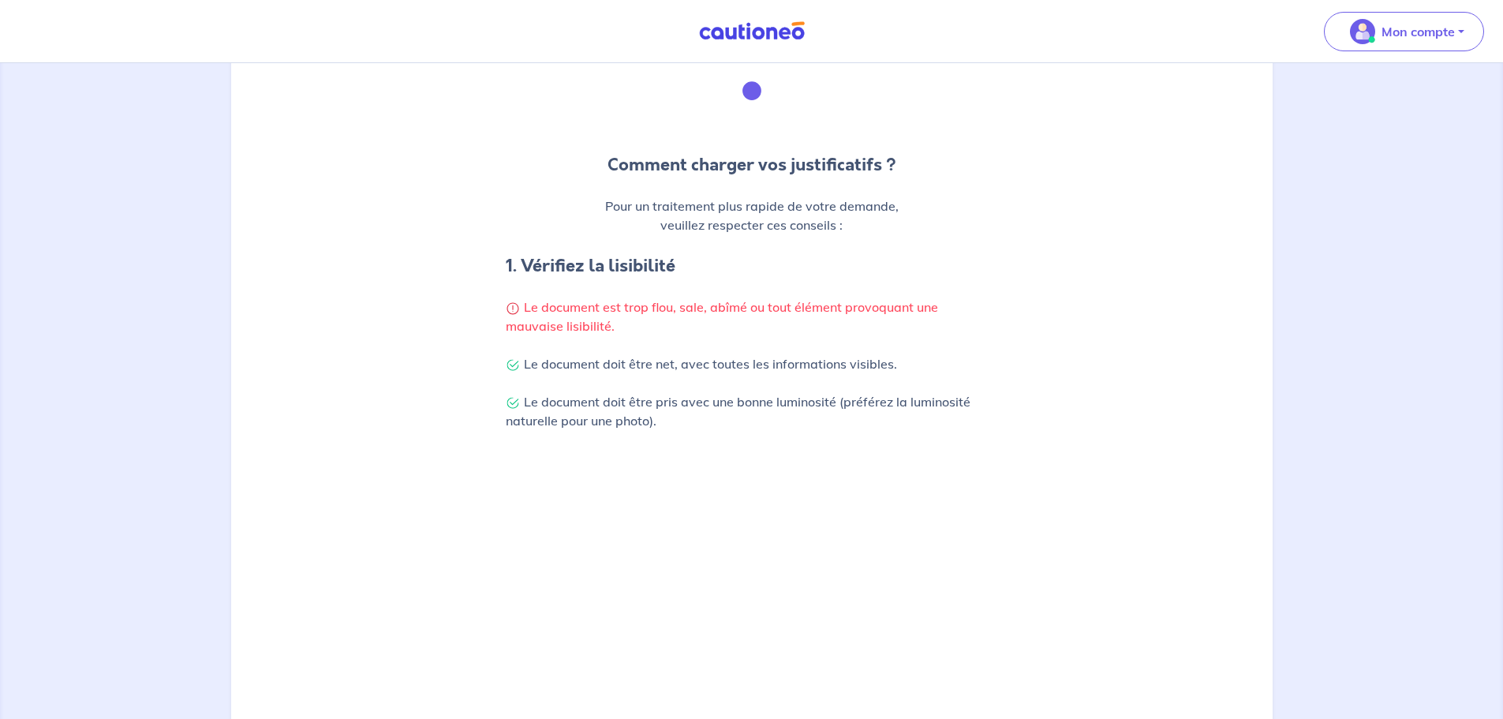
scroll to position [411, 0]
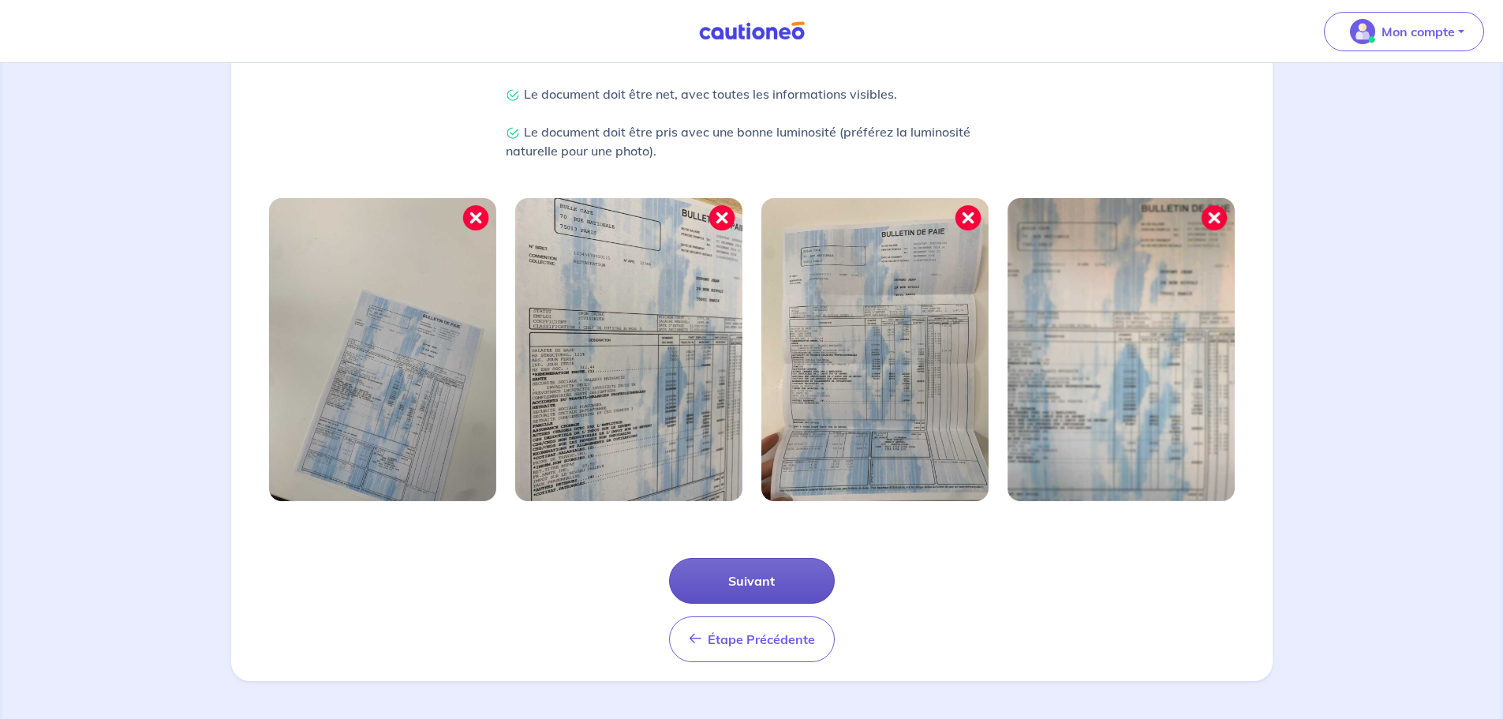
click at [778, 568] on button "Suivant" at bounding box center [752, 581] width 166 height 46
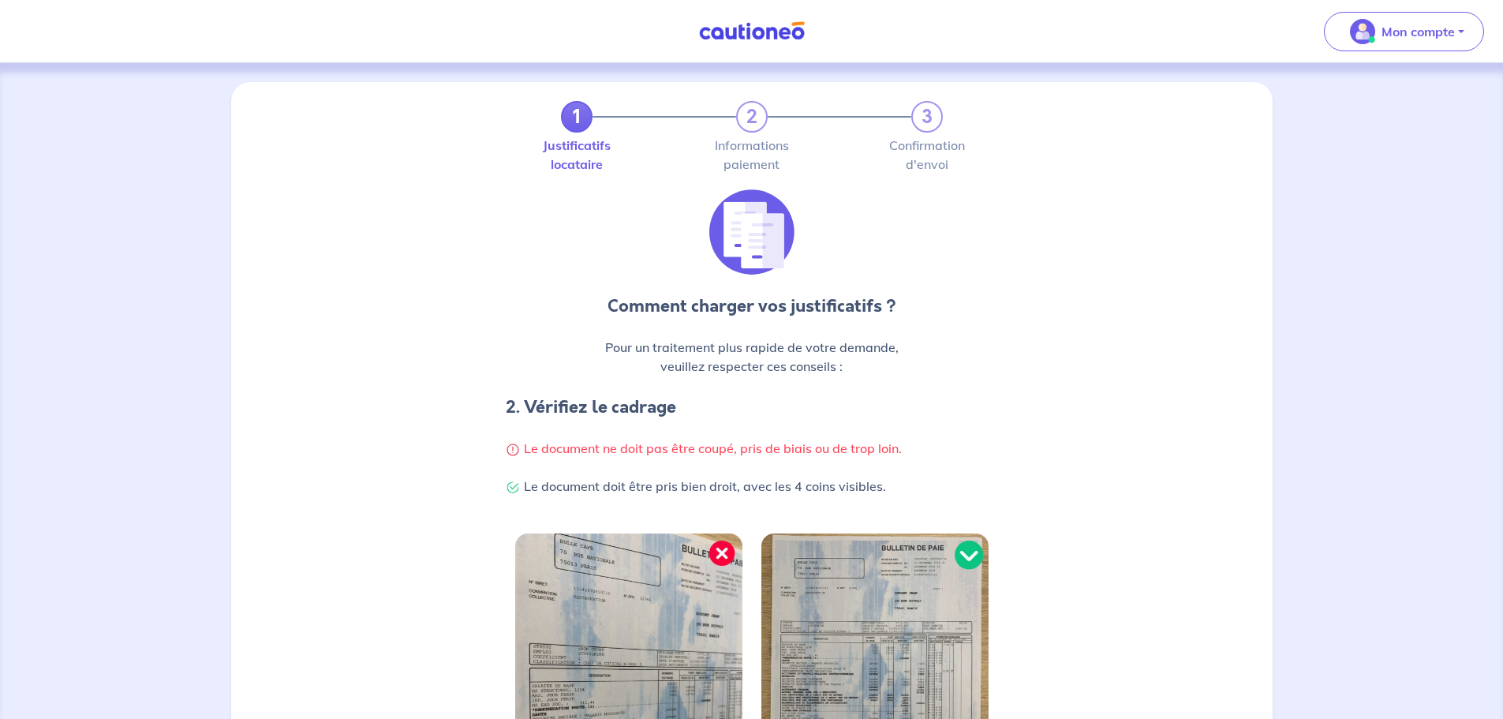
scroll to position [335, 0]
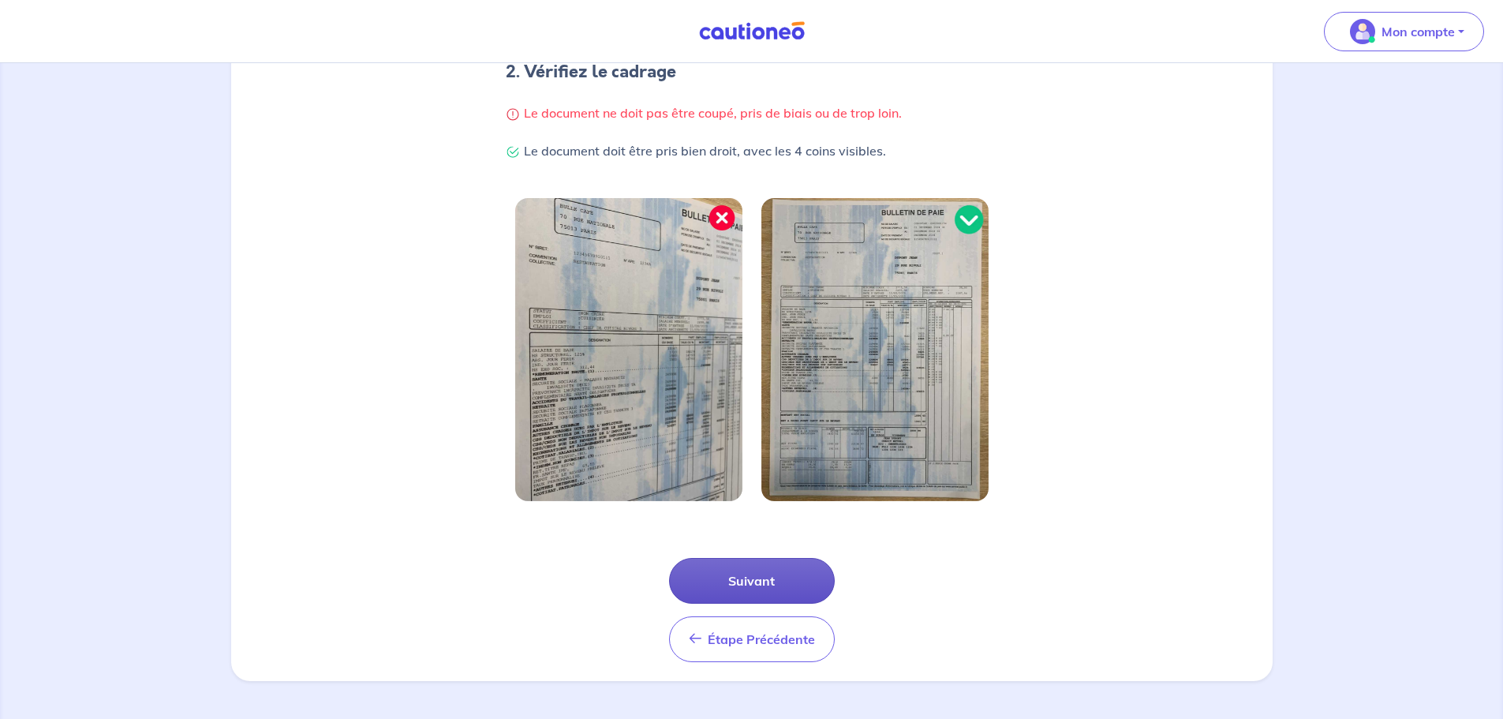
click at [775, 590] on button "Suivant" at bounding box center [752, 581] width 166 height 46
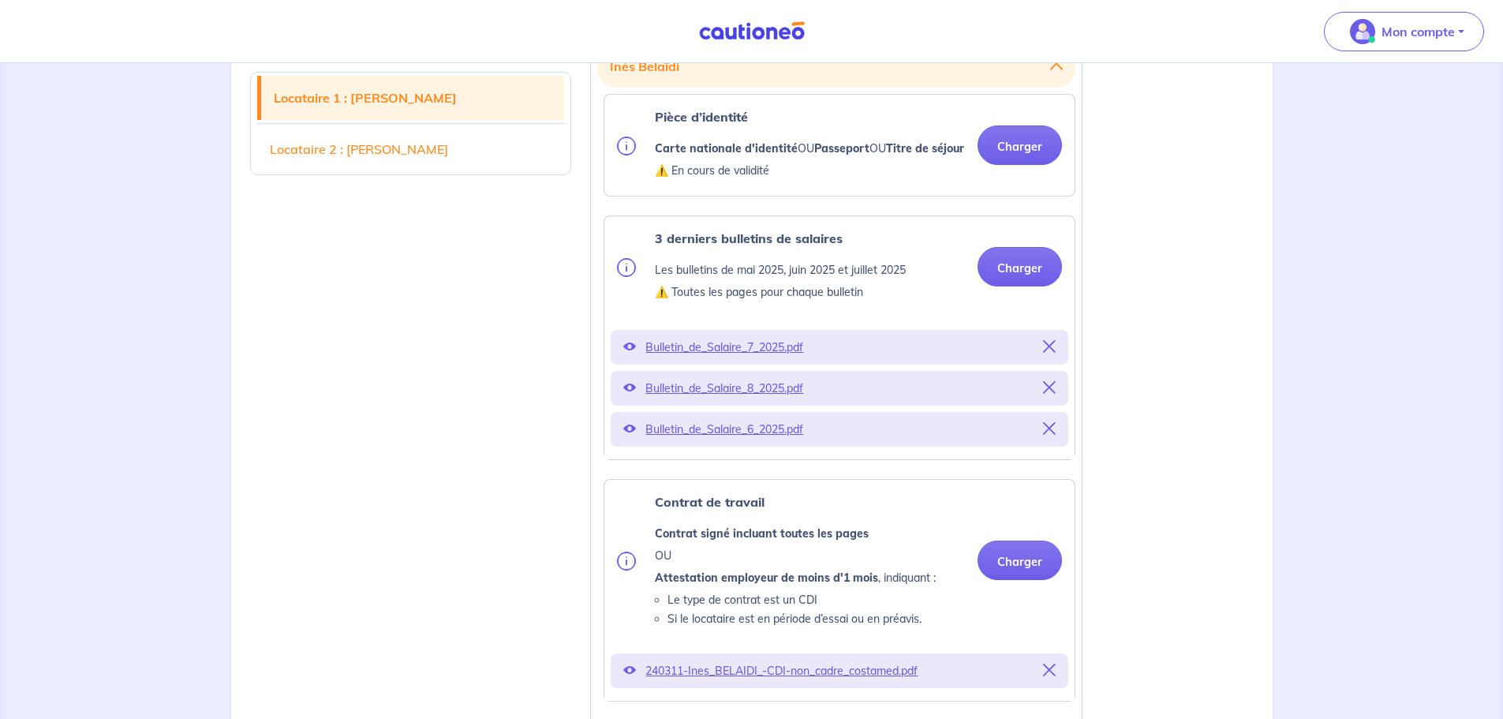
scroll to position [490, 0]
click at [781, 149] on button "Charger" at bounding box center [1019, 144] width 84 height 39
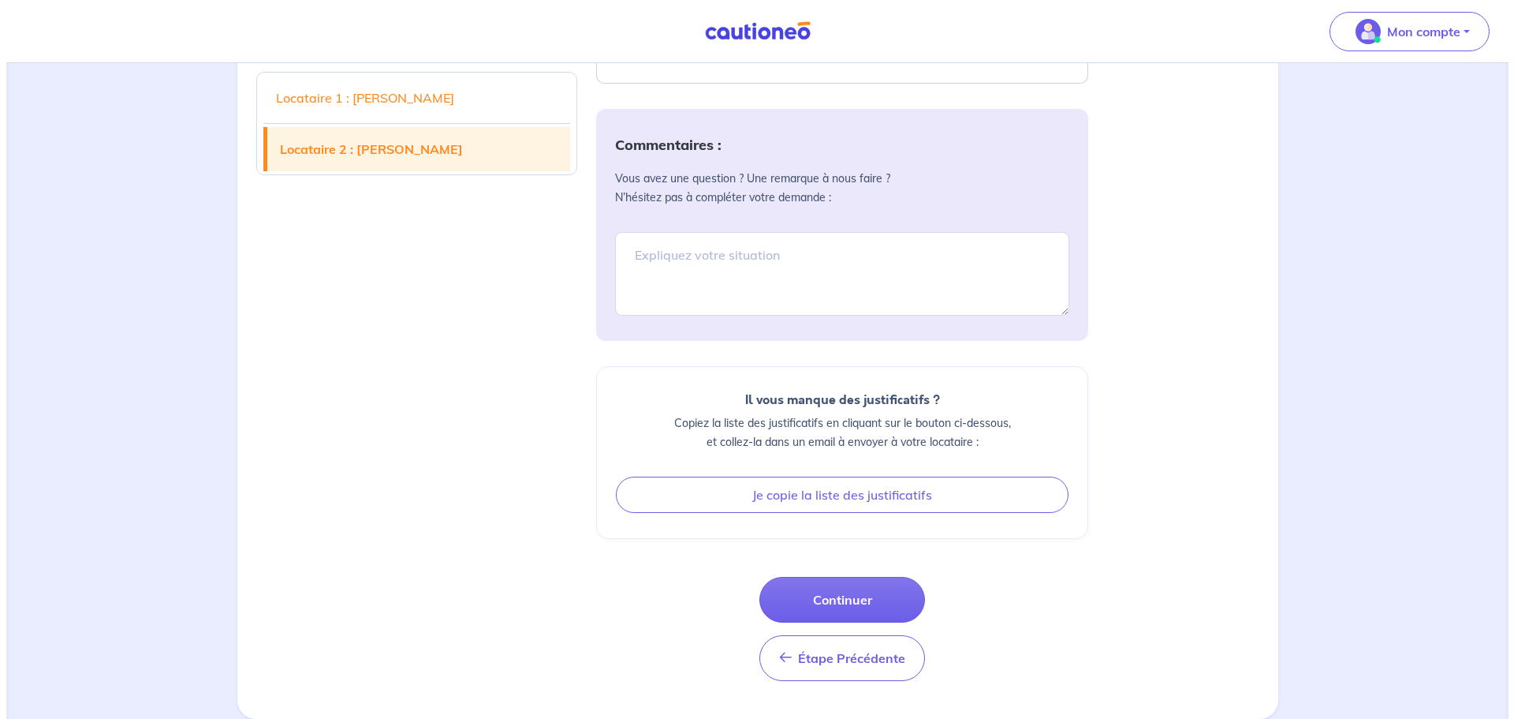
scroll to position [3466, 0]
click at [781, 590] on button "Continuer" at bounding box center [836, 600] width 166 height 46
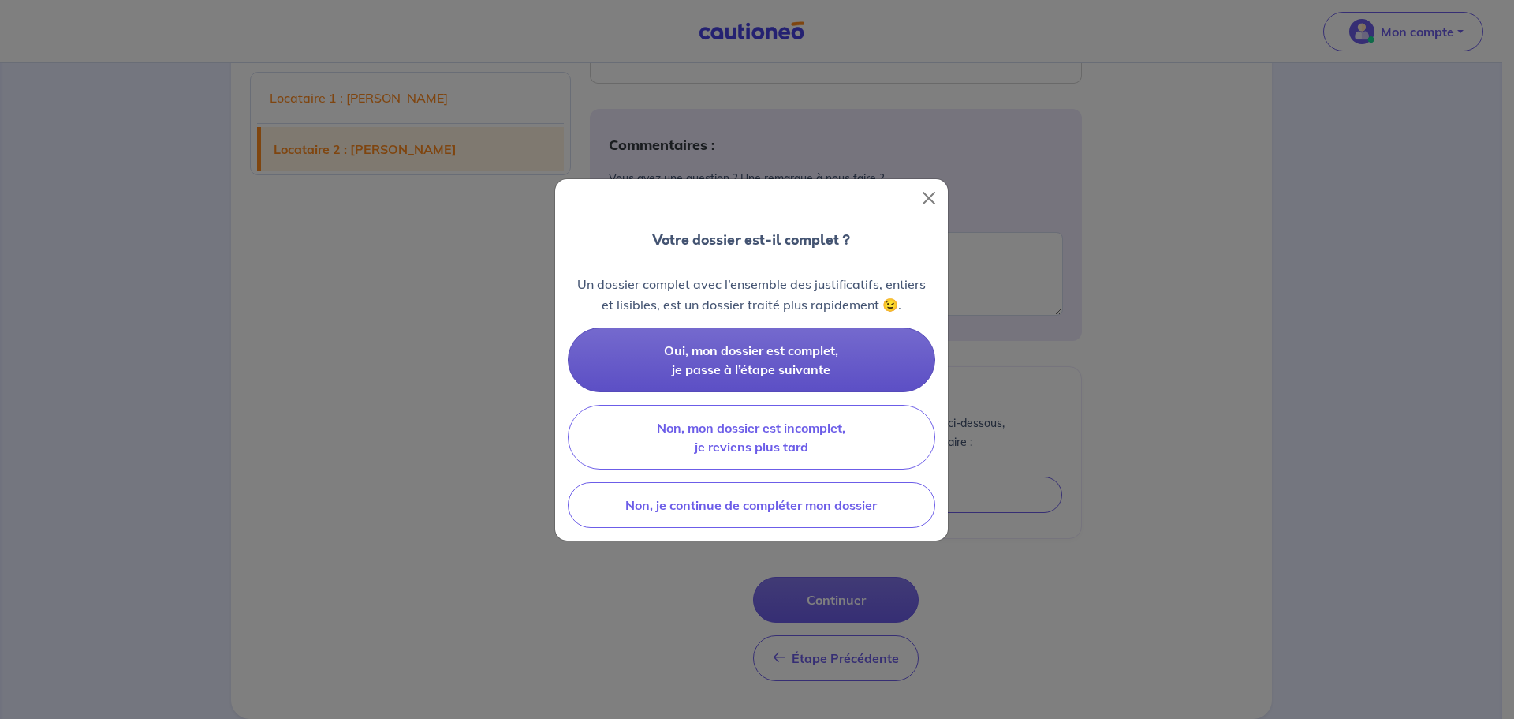
click at [781, 352] on span "Oui, mon dossier est complet, je passe à l’étape suivante" at bounding box center [751, 359] width 174 height 35
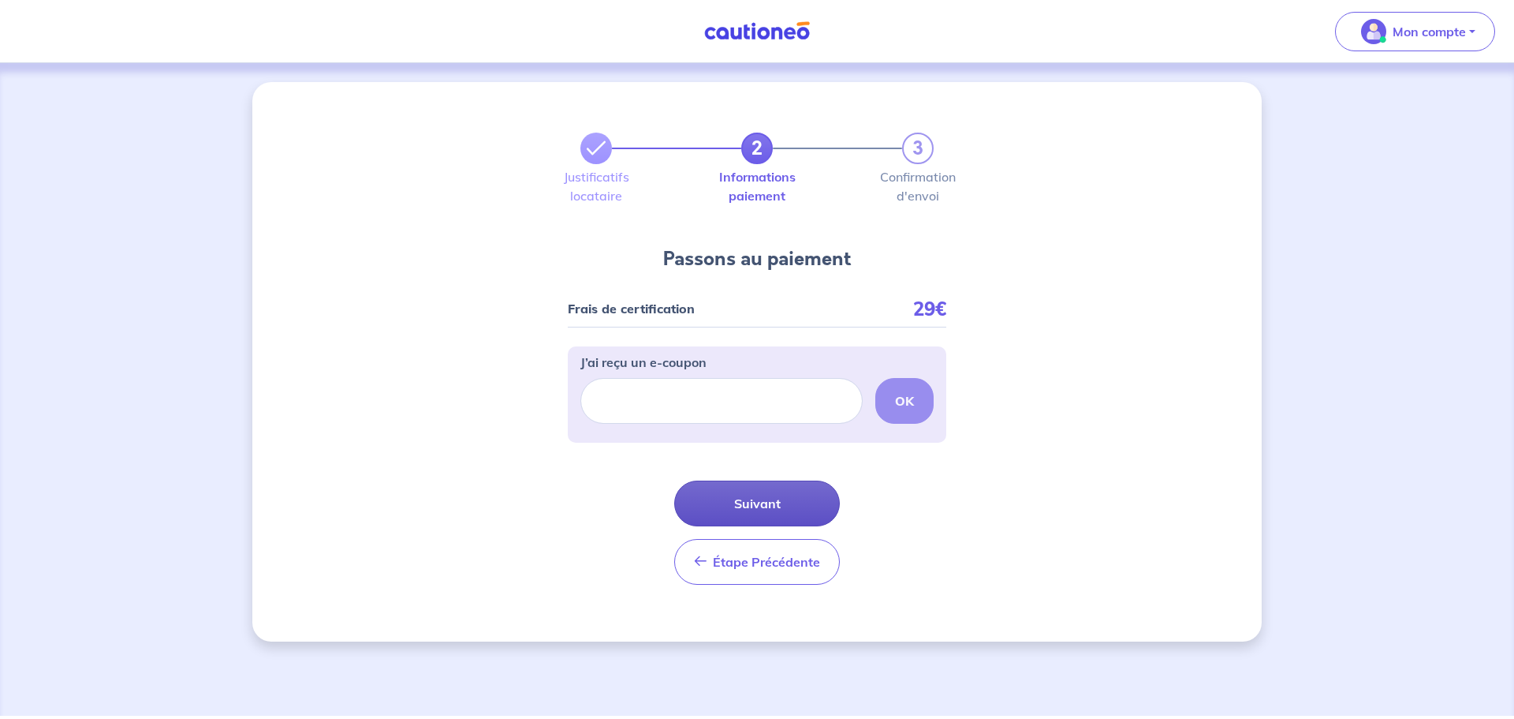
click at [781, 502] on button "Suivant" at bounding box center [757, 503] width 166 height 46
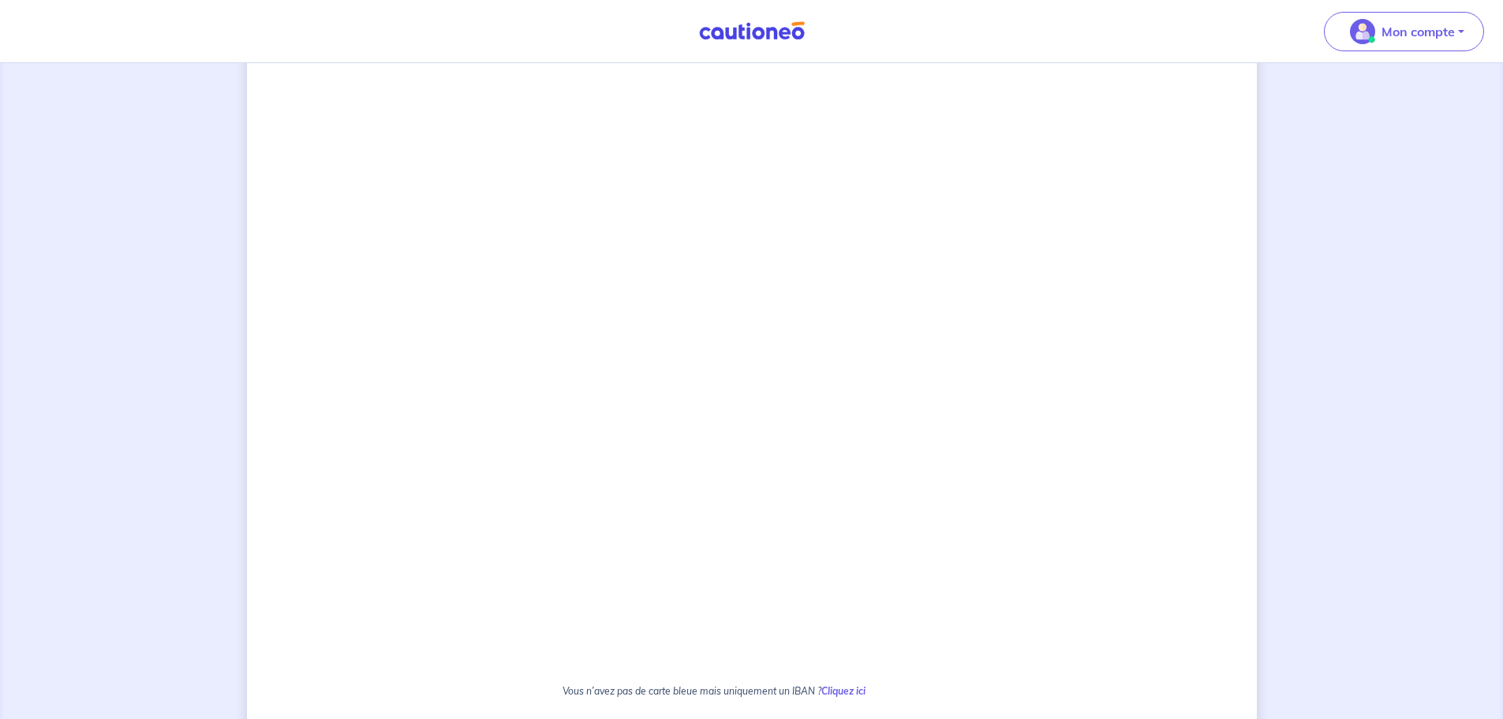
scroll to position [500, 0]
drag, startPoint x: 783, startPoint y: 496, endPoint x: 503, endPoint y: 415, distance: 291.5
click at [503, 415] on div "2 3 Justificatifs locataire Informations paiement Confirmation d'envoi Passons …" at bounding box center [752, 273] width 1010 height 1383
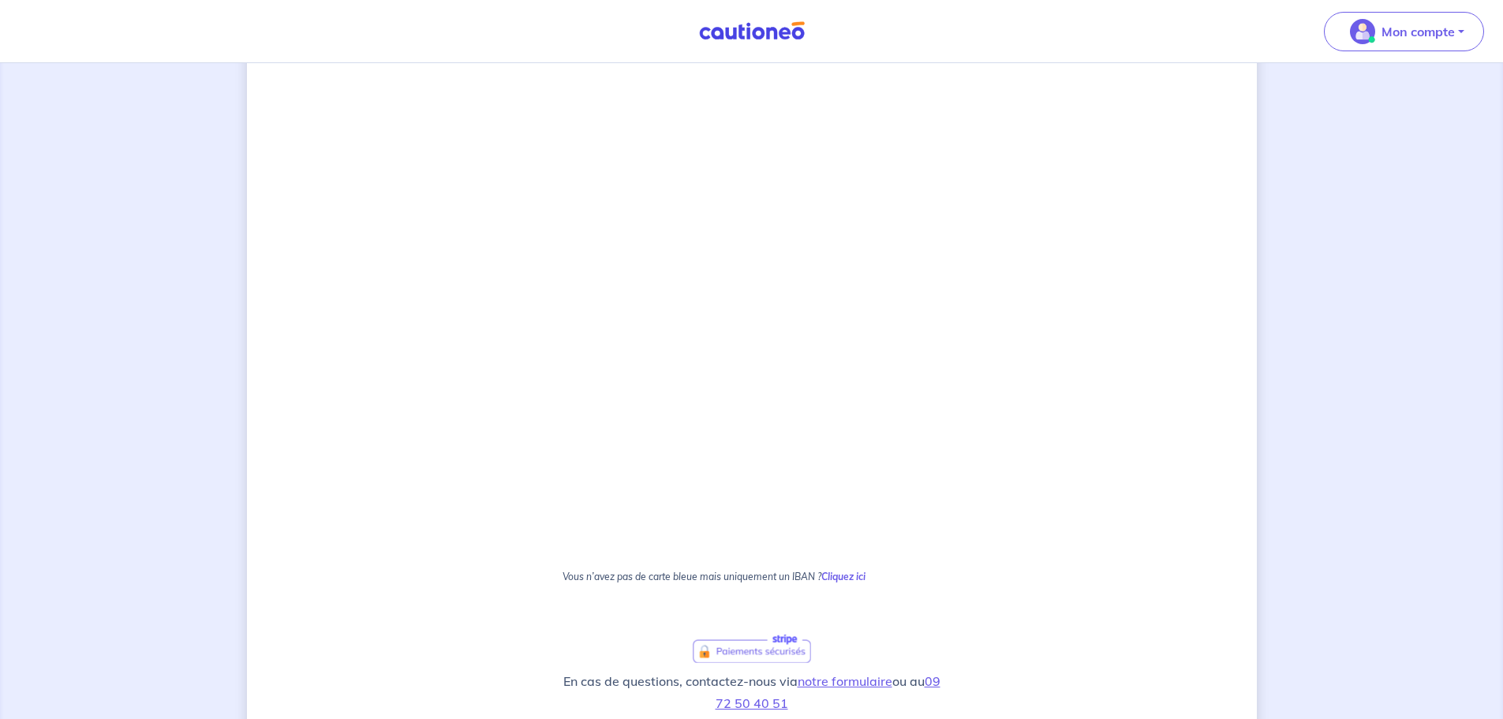
scroll to position [756, 0]
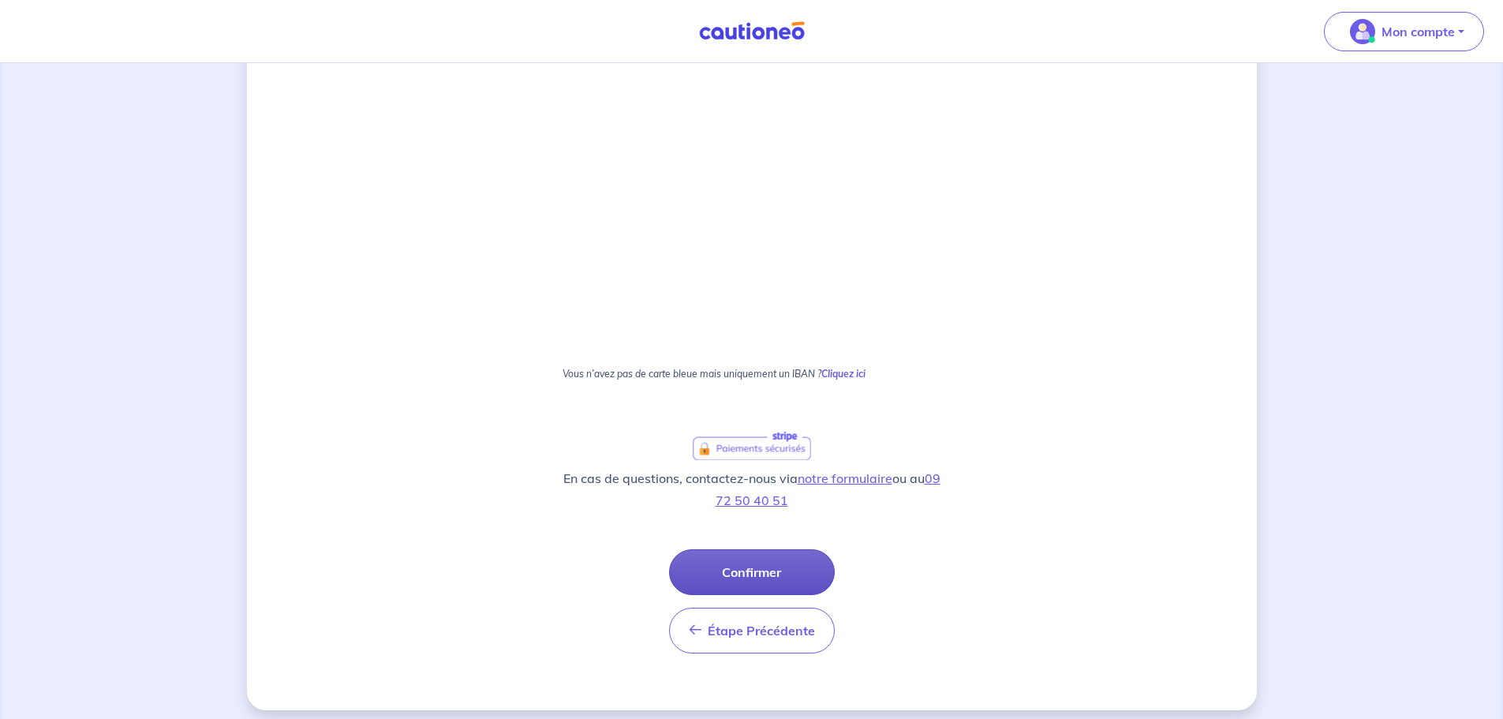
click at [774, 565] on button "Confirmer" at bounding box center [752, 572] width 166 height 46
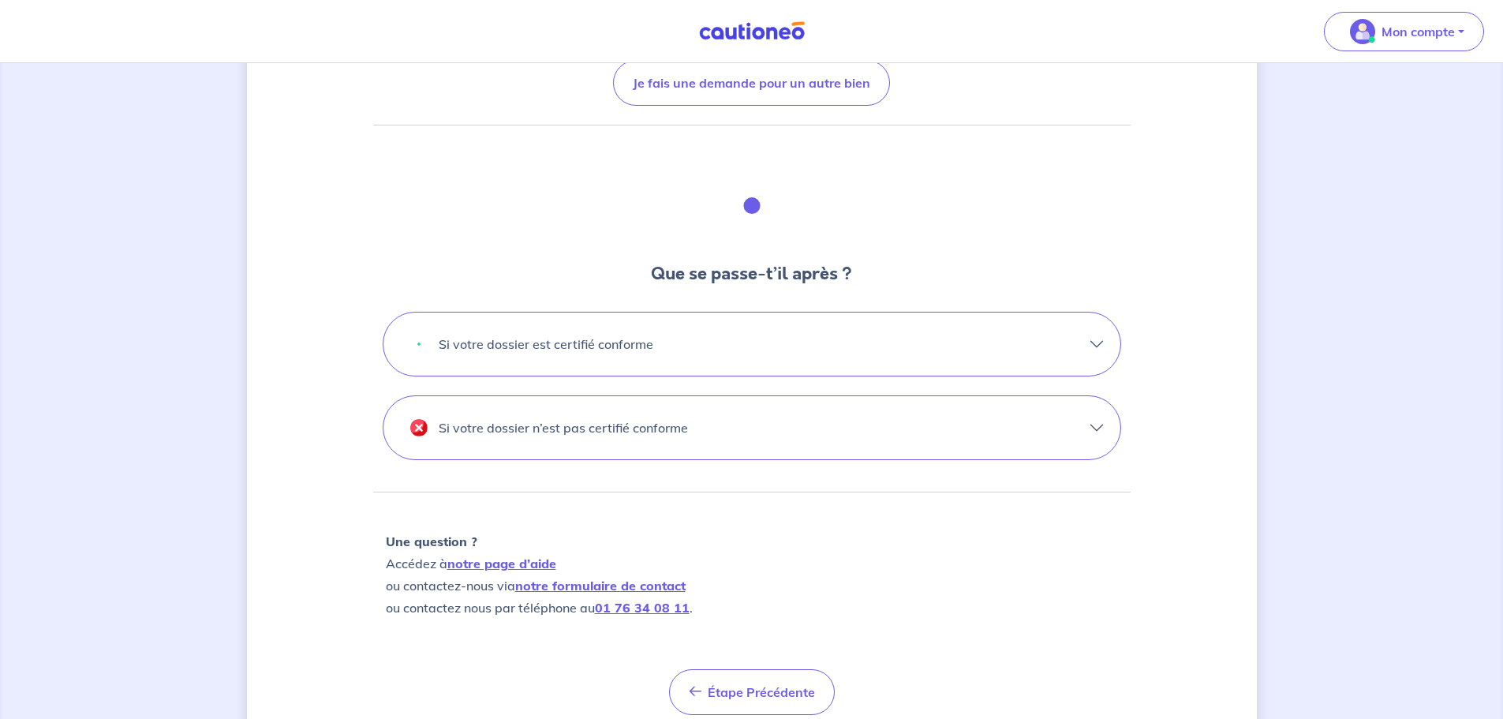
scroll to position [345, 0]
click at [599, 342] on p "Si votre dossier est certifié conforme" at bounding box center [546, 342] width 215 height 25
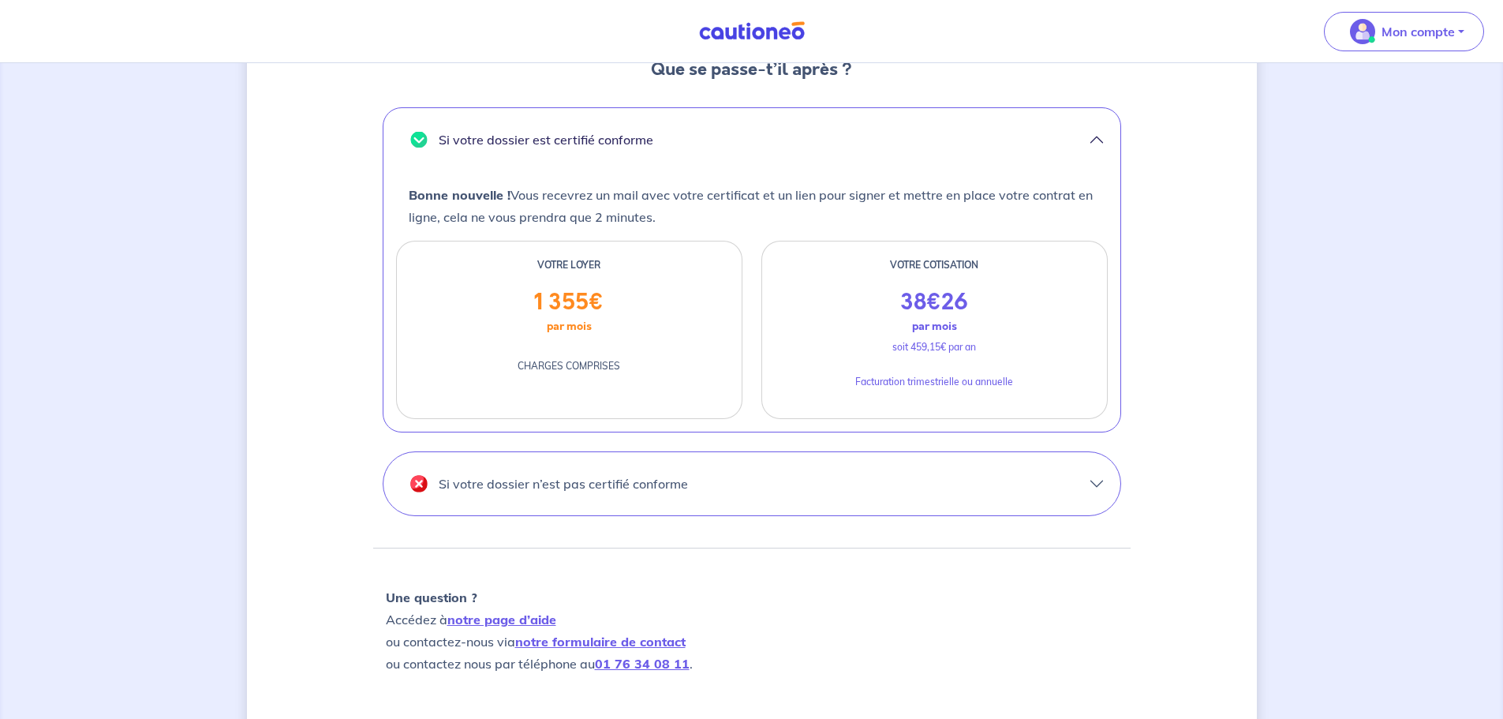
scroll to position [566, 0]
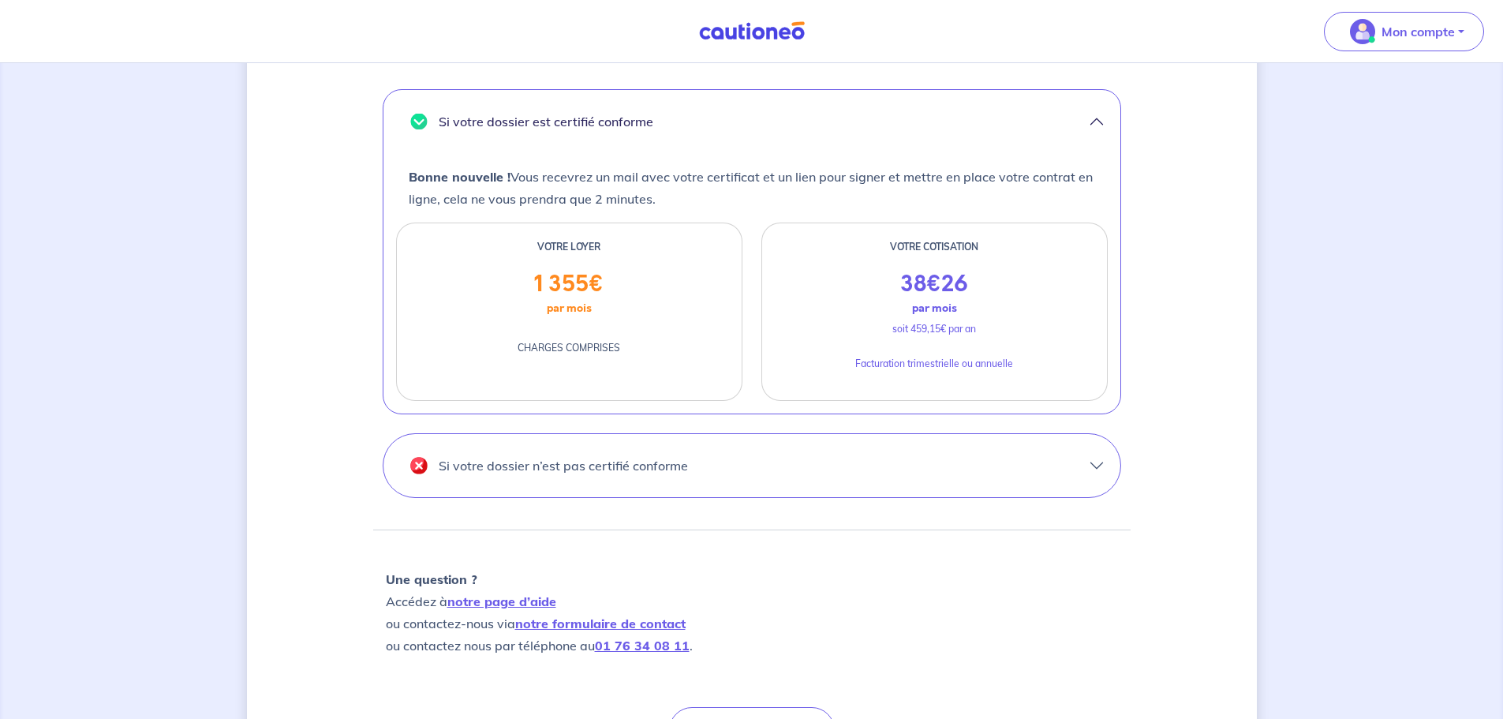
click at [561, 289] on p "1 355 €" at bounding box center [568, 284] width 95 height 27
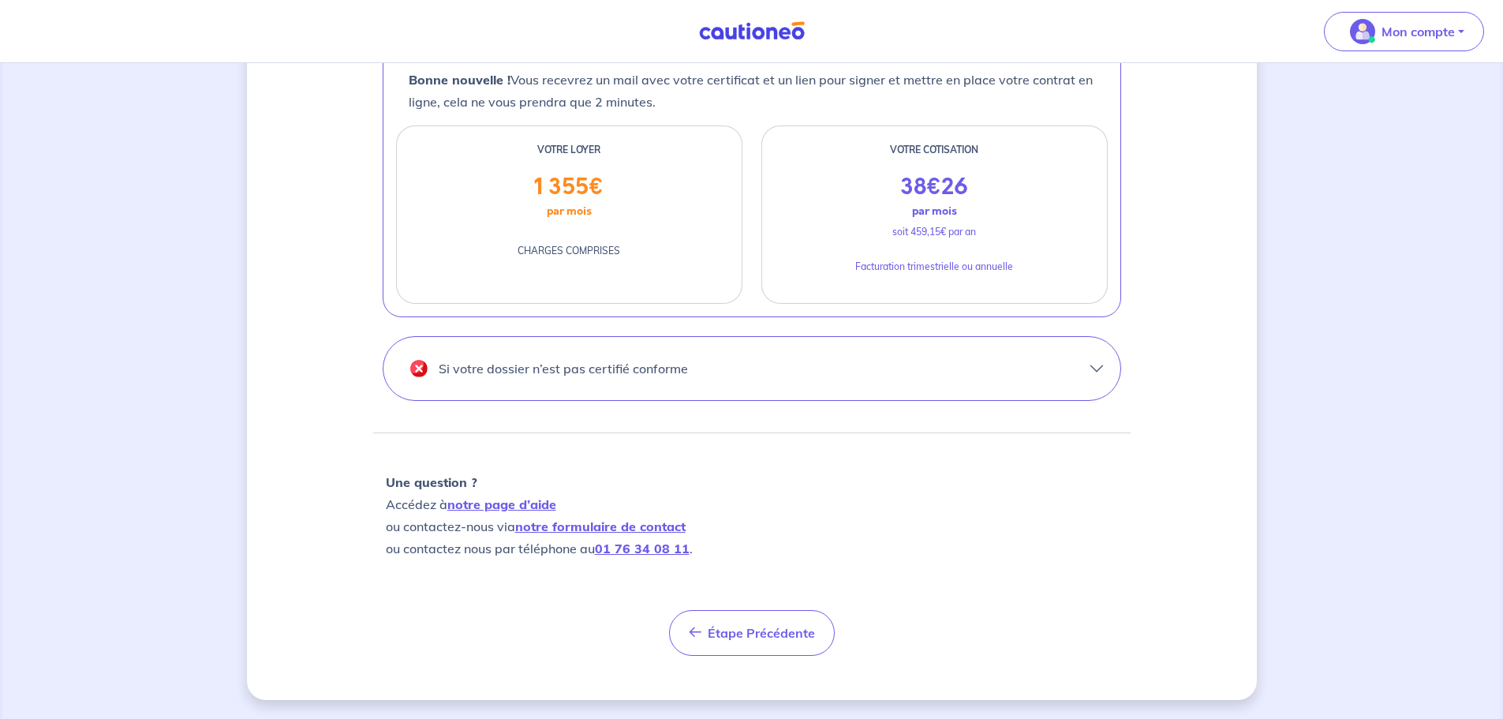
click at [650, 377] on p "Si votre dossier n’est pas certifié conforme" at bounding box center [563, 368] width 249 height 25
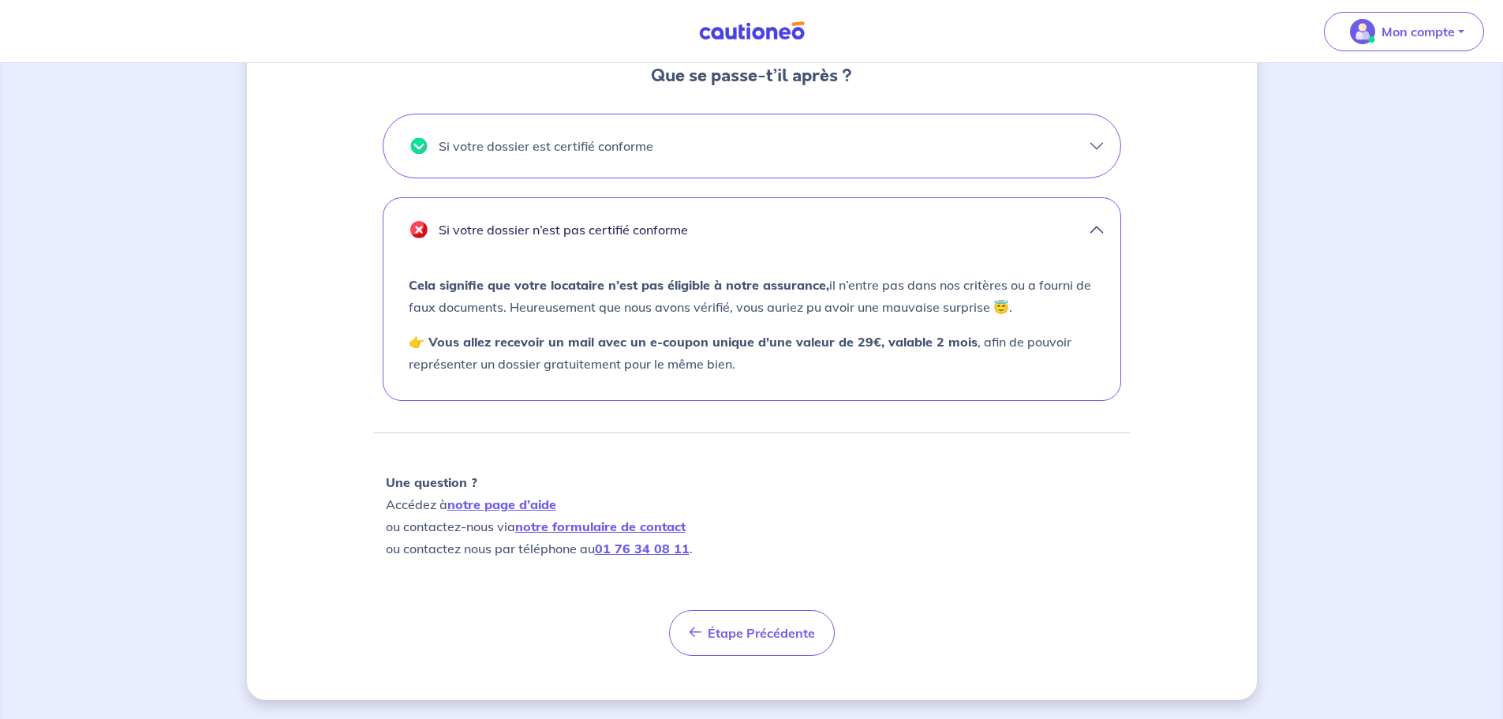
scroll to position [542, 0]
click at [587, 173] on button "Si votre dossier est certifié conforme" at bounding box center [751, 145] width 737 height 63
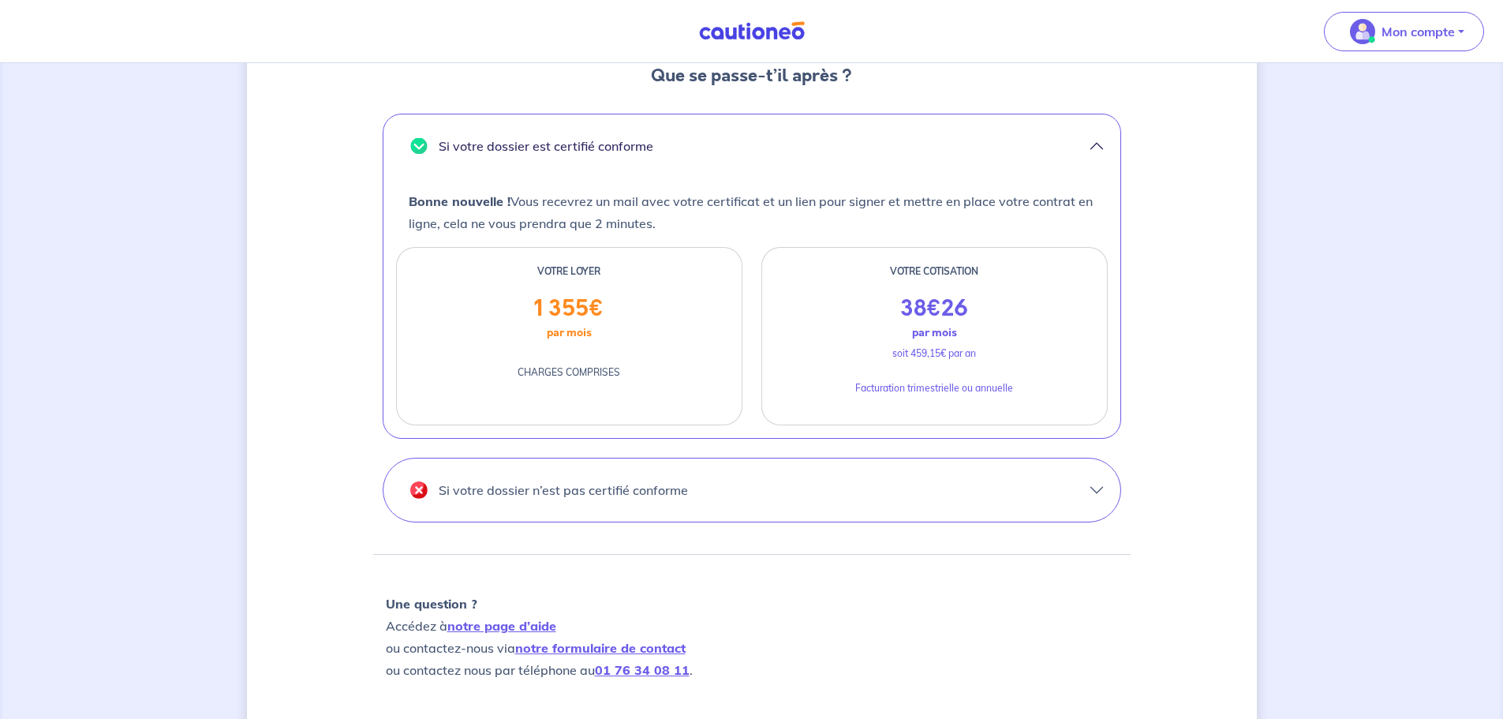
scroll to position [0, 0]
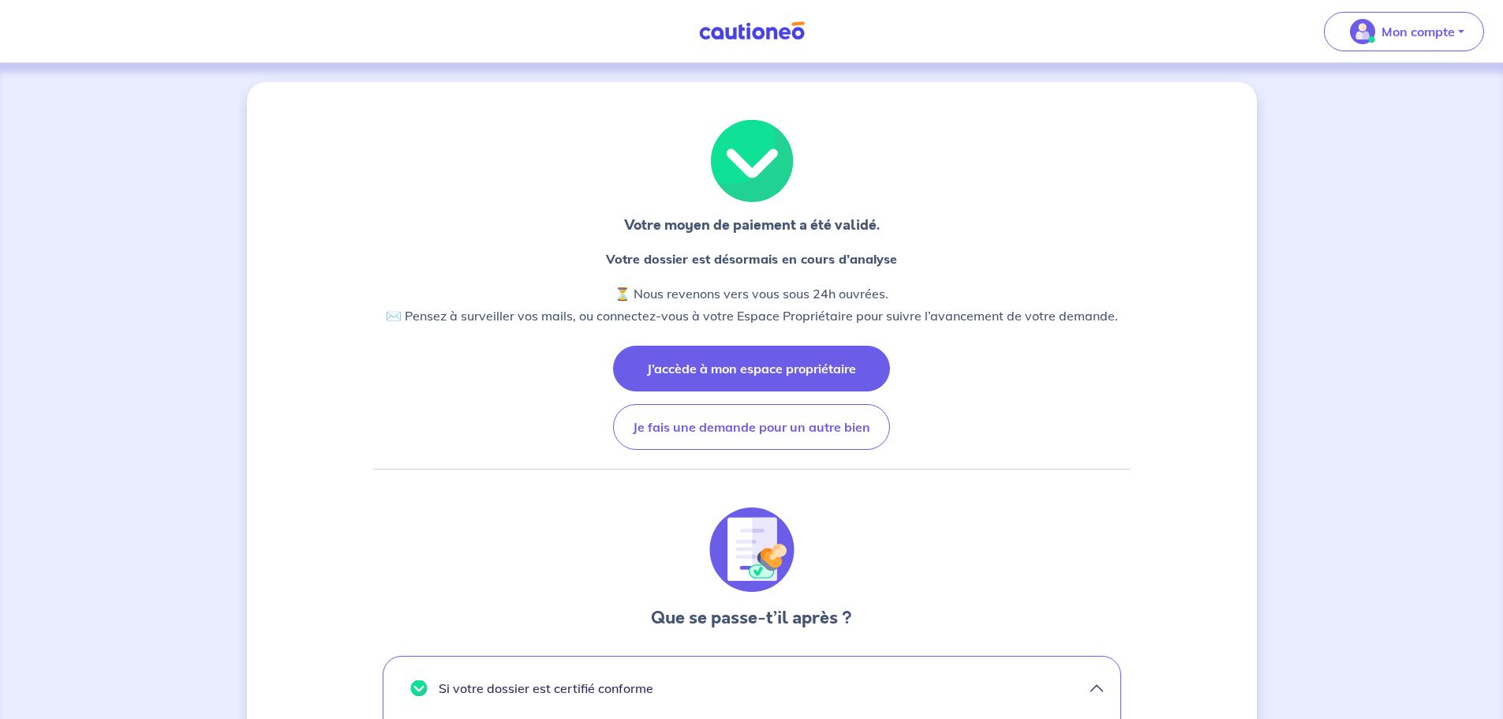
click at [807, 368] on button "J’accède à mon espace propriétaire" at bounding box center [751, 368] width 277 height 46
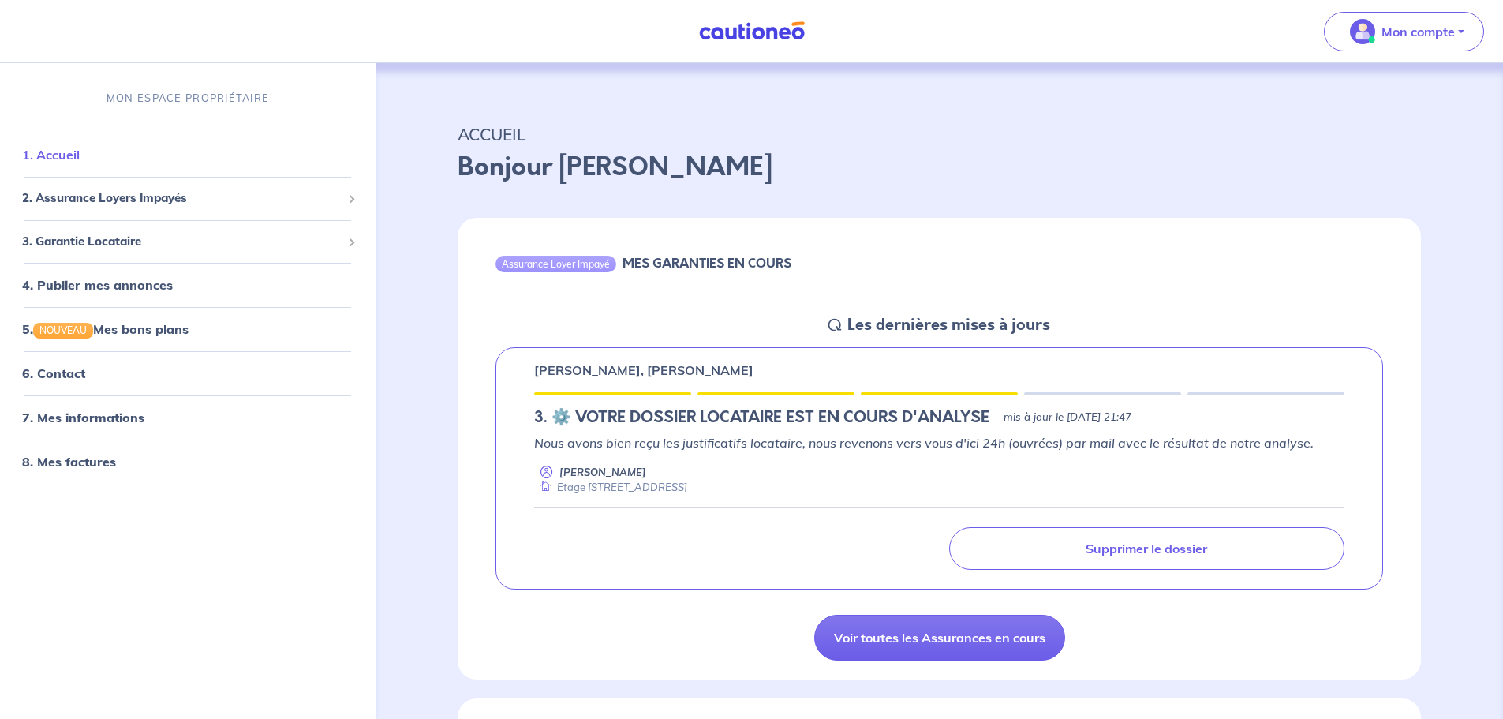
click at [64, 152] on link "1. Accueil" at bounding box center [51, 155] width 58 height 16
